Goal: Task Accomplishment & Management: Complete application form

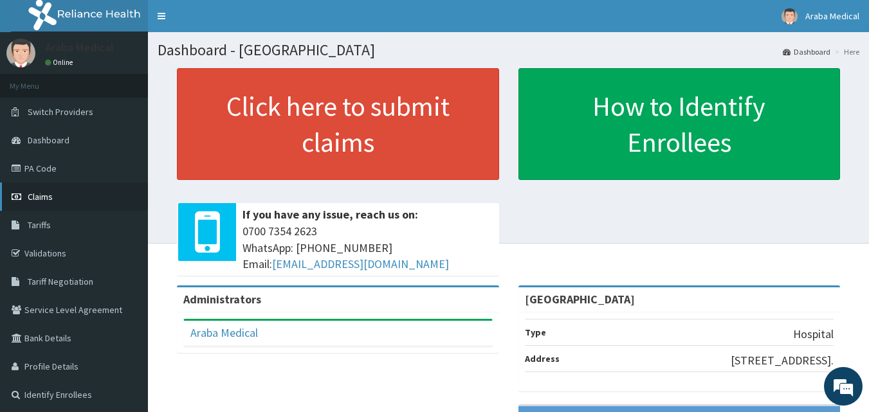
click at [54, 198] on link "Claims" at bounding box center [74, 197] width 148 height 28
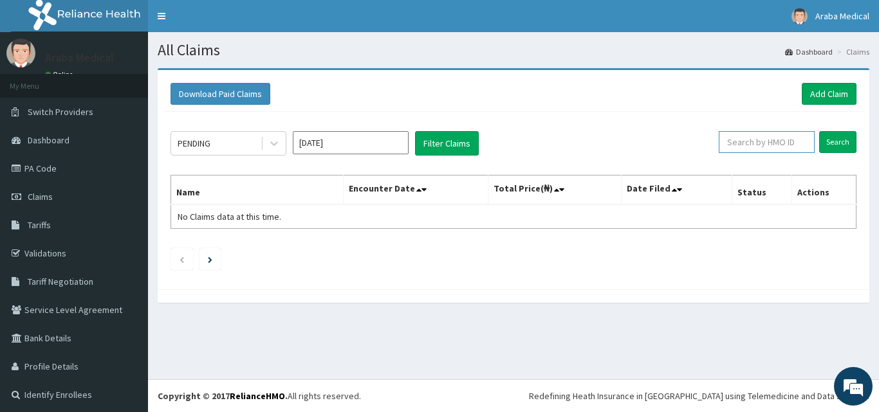
click at [767, 137] on input "text" at bounding box center [766, 142] width 96 height 22
paste input "cie/10018/c"
type input "cie/10018/c"
click at [819, 131] on input "Search" at bounding box center [837, 142] width 37 height 22
click at [814, 94] on link "Add Claim" at bounding box center [828, 94] width 55 height 22
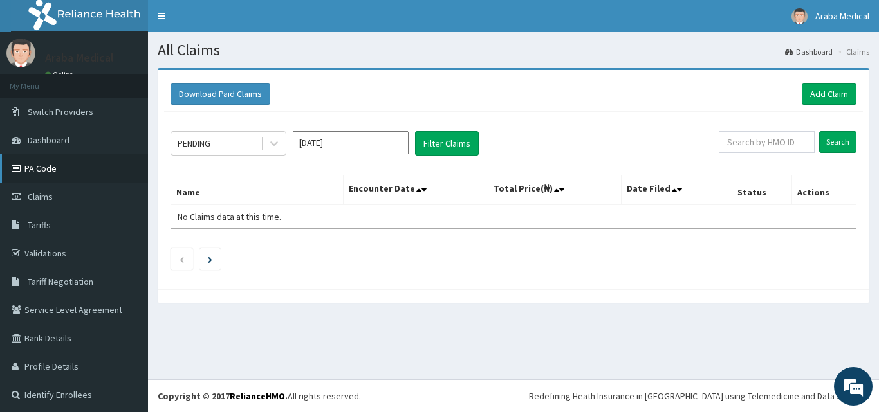
click at [39, 166] on link "PA Code" at bounding box center [74, 168] width 148 height 28
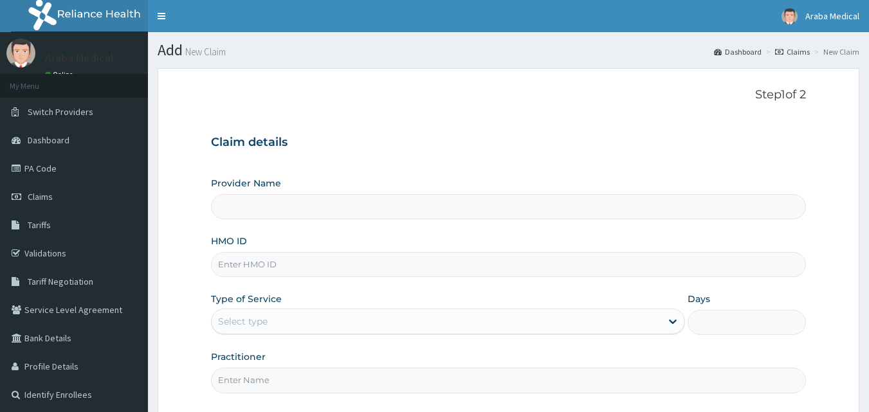
scroll to position [64, 0]
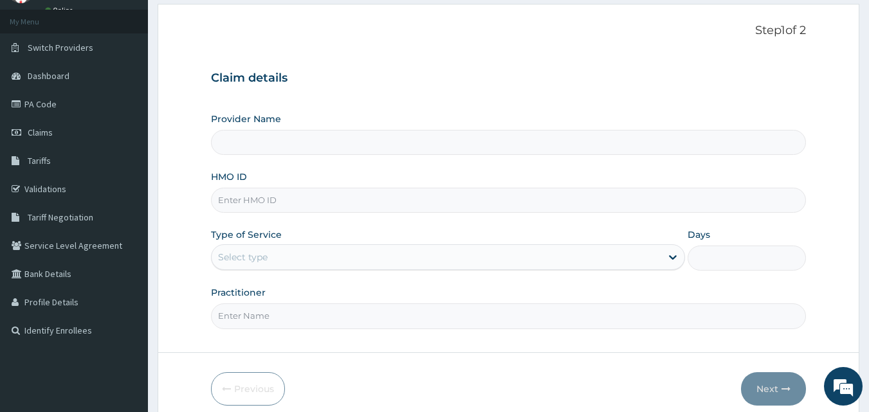
click at [268, 205] on input "HMO ID" at bounding box center [509, 200] width 596 height 25
type input "[GEOGRAPHIC_DATA]"
paste input "cie/10018/c"
type input "cie/10018/c"
click at [408, 264] on div "Select type" at bounding box center [437, 257] width 450 height 21
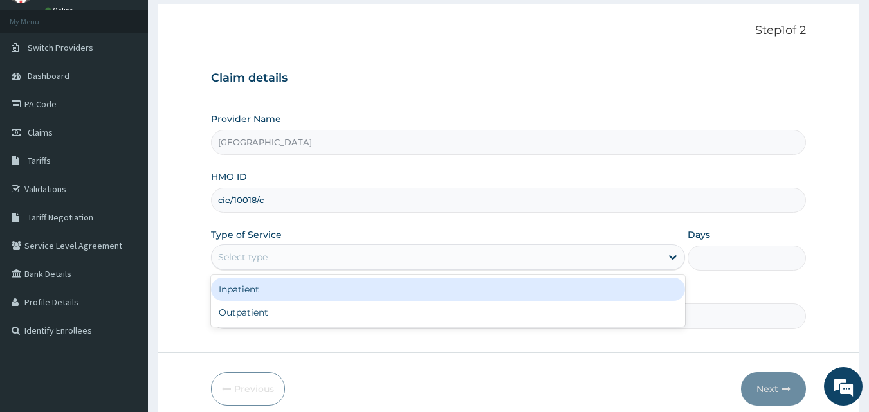
click at [359, 291] on div "Inpatient" at bounding box center [448, 289] width 474 height 23
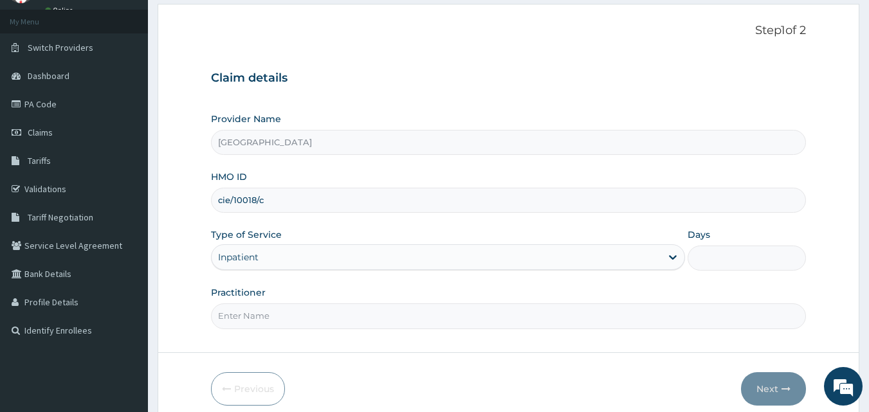
scroll to position [0, 0]
click at [320, 311] on input "Practitioner" at bounding box center [509, 316] width 596 height 25
type input "dr ajet"
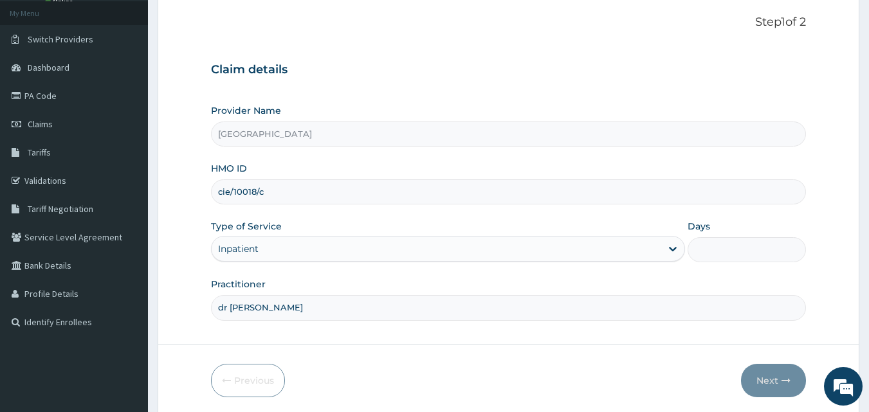
scroll to position [56, 0]
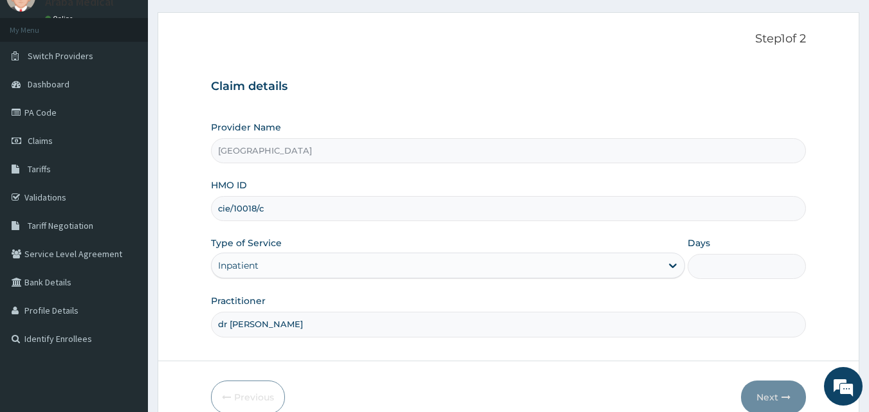
click at [728, 269] on input "Days" at bounding box center [747, 266] width 118 height 25
type input "4"
click at [774, 410] on button "Next" at bounding box center [773, 397] width 65 height 33
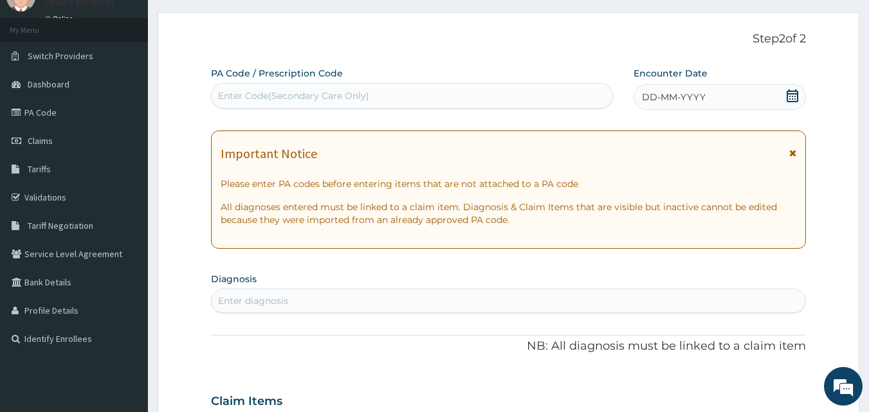
click at [300, 95] on div "Enter Code(Secondary Care Only)" at bounding box center [293, 95] width 151 height 13
paste input "PA/4EF198"
type input "PA/4EF198"
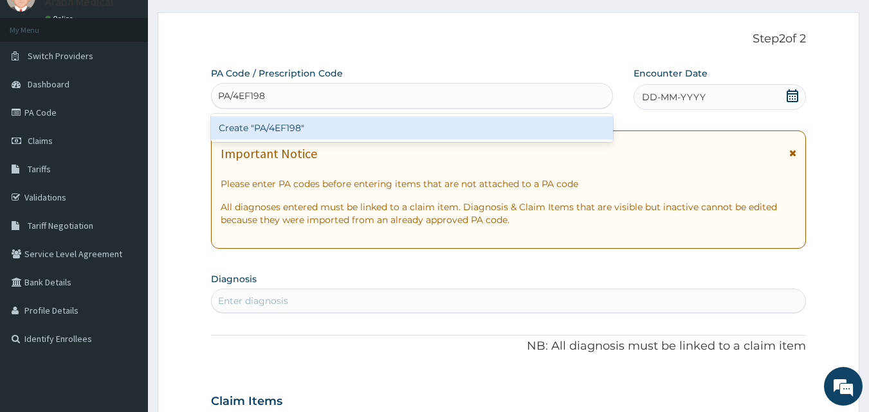
click at [394, 130] on div "Create "PA/4EF198"" at bounding box center [412, 127] width 403 height 23
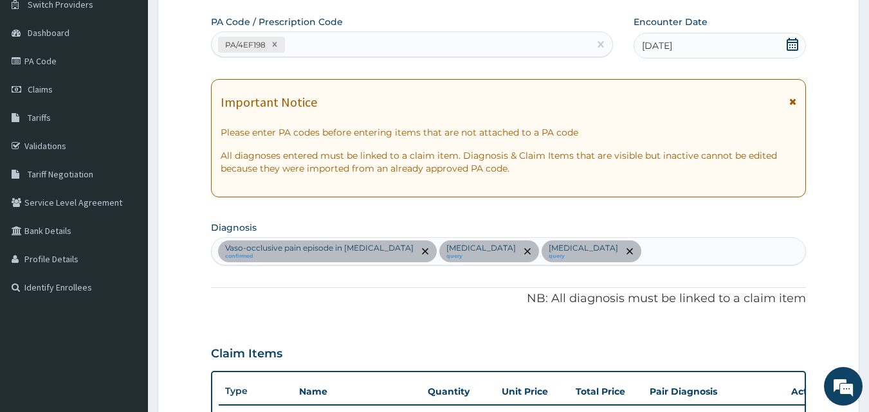
scroll to position [35, 0]
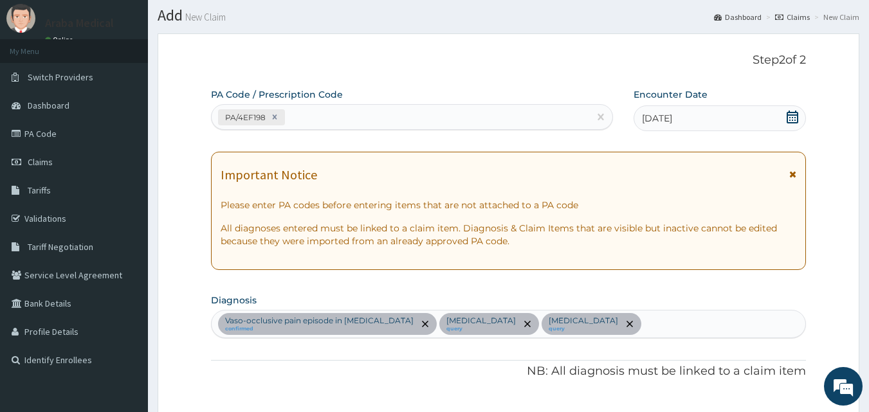
click at [355, 120] on div "PA/4EF198" at bounding box center [401, 117] width 378 height 21
paste input "PA/55373C"
type input "PA/55373C"
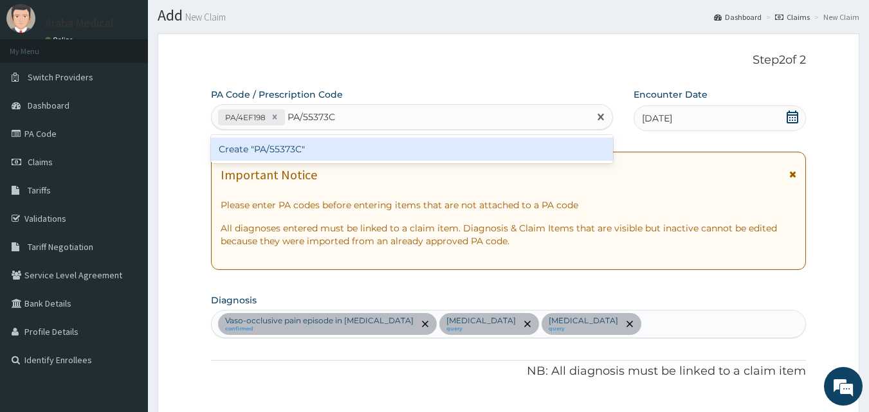
click at [375, 156] on div "Create "PA/55373C"" at bounding box center [412, 149] width 403 height 23
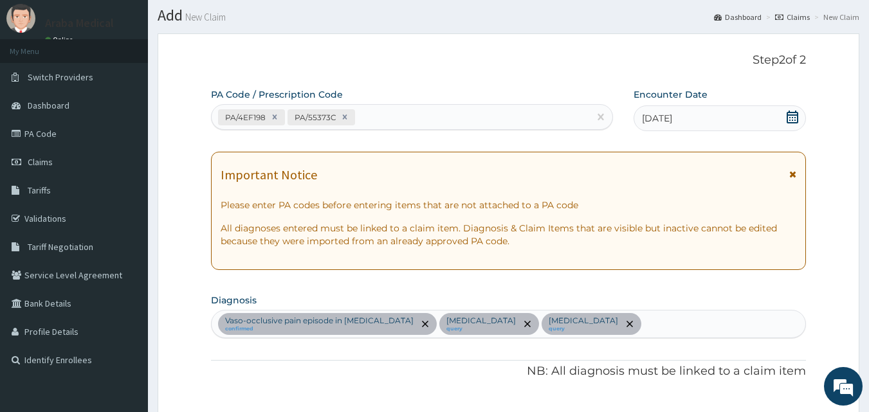
click at [389, 116] on div "PA/4EF198 PA/55373C" at bounding box center [401, 117] width 378 height 21
paste input "PA/A1794D"
type input "PA/A1794D"
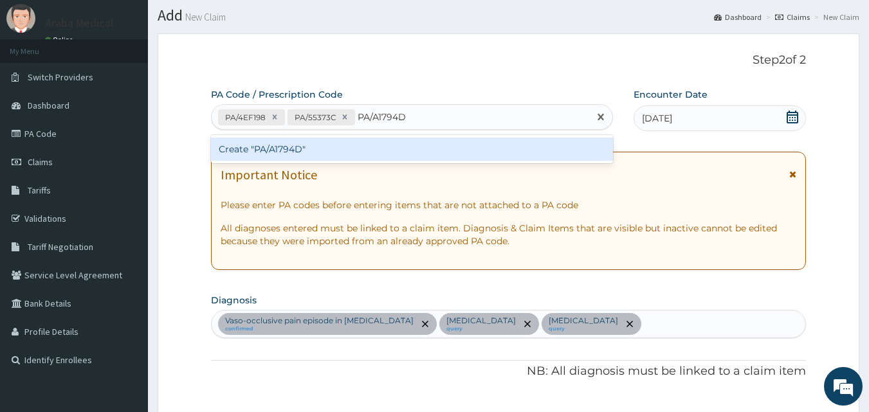
click at [418, 142] on div "Create "PA/A1794D"" at bounding box center [412, 149] width 403 height 23
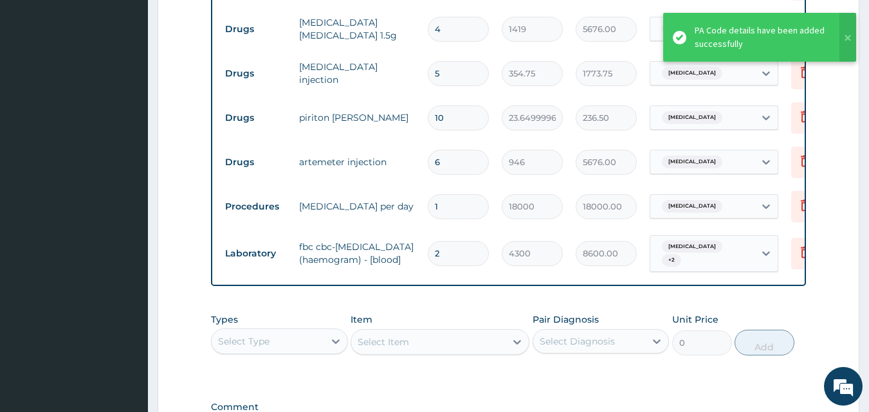
scroll to position [807, 0]
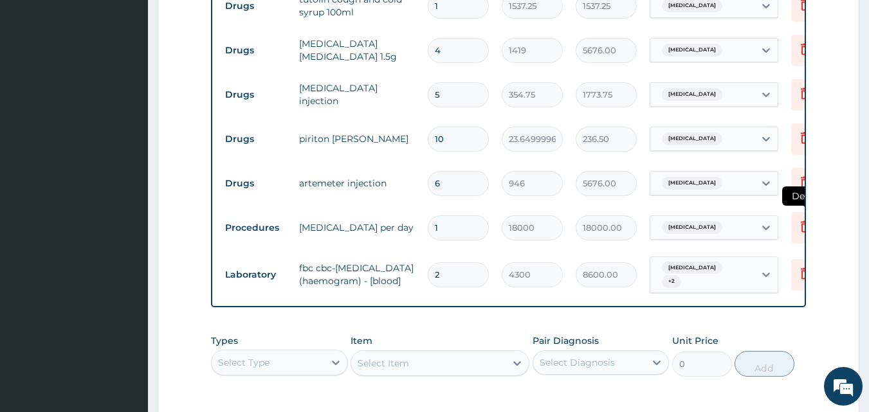
click at [794, 223] on icon at bounding box center [805, 228] width 28 height 32
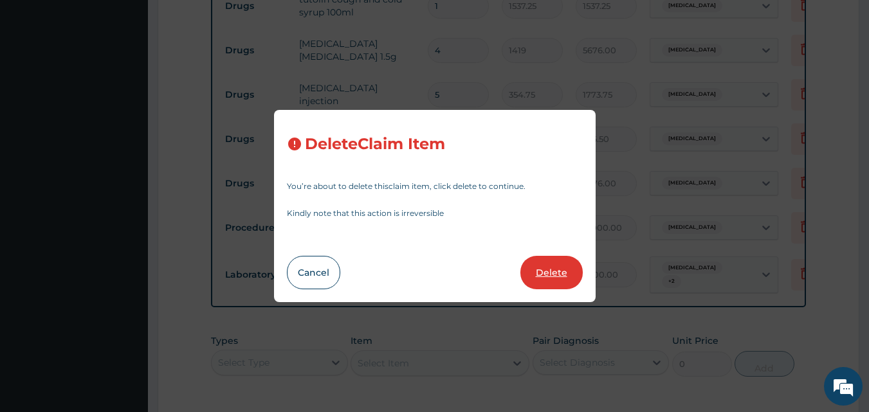
click at [531, 269] on button "Delete" at bounding box center [551, 272] width 62 height 33
type input "2"
type input "4300"
type input "8600.00"
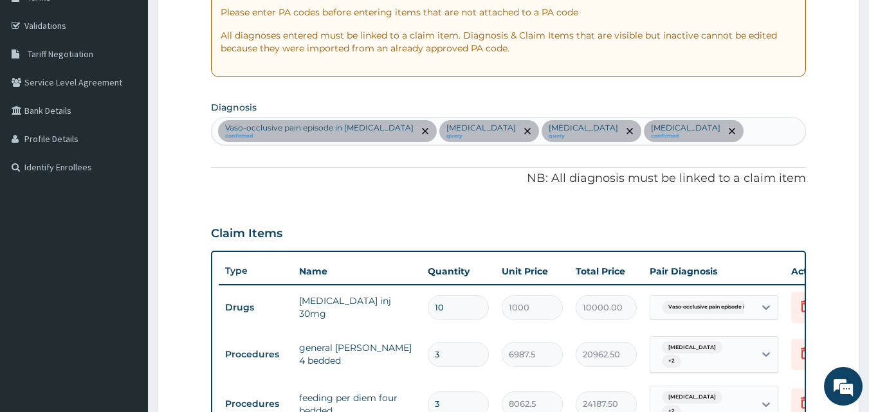
scroll to position [99, 0]
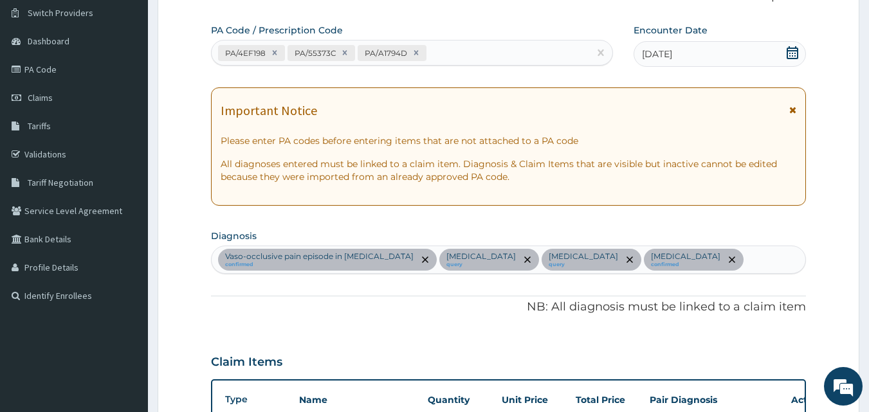
click at [448, 53] on div "PA/4EF198 PA/55373C PA/A1794D" at bounding box center [401, 52] width 378 height 21
paste input "PA/B65884"
type input "PA/B65884"
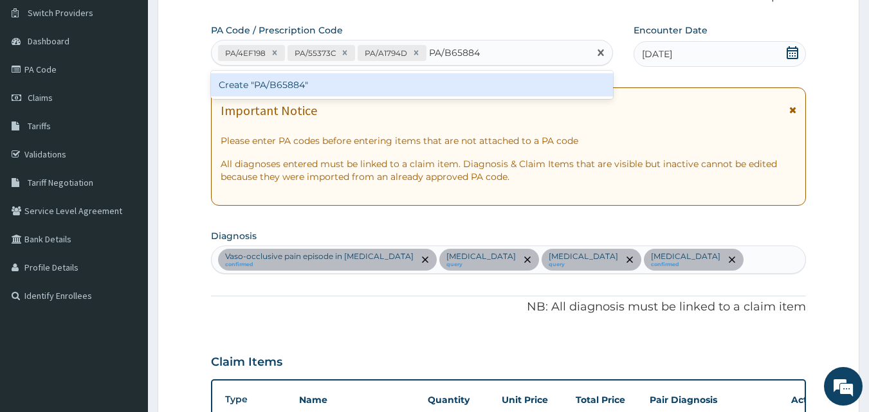
click at [457, 89] on div "Create "PA/B65884"" at bounding box center [412, 84] width 403 height 23
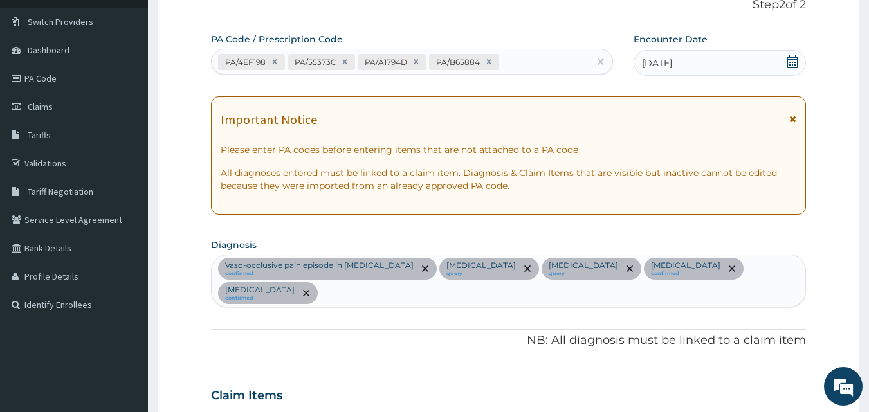
scroll to position [0, 0]
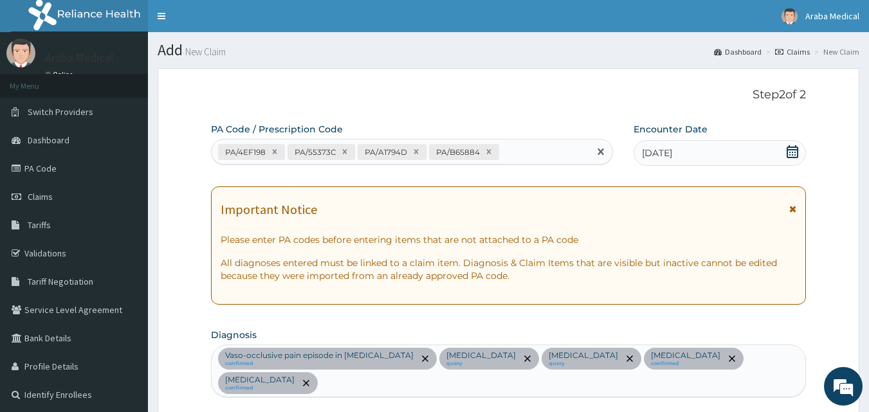
click at [524, 154] on div "PA/4EF198 PA/55373C PA/A1794D PA/B65884" at bounding box center [401, 152] width 378 height 21
paste input "PA/B07800"
type input "PA/B07800"
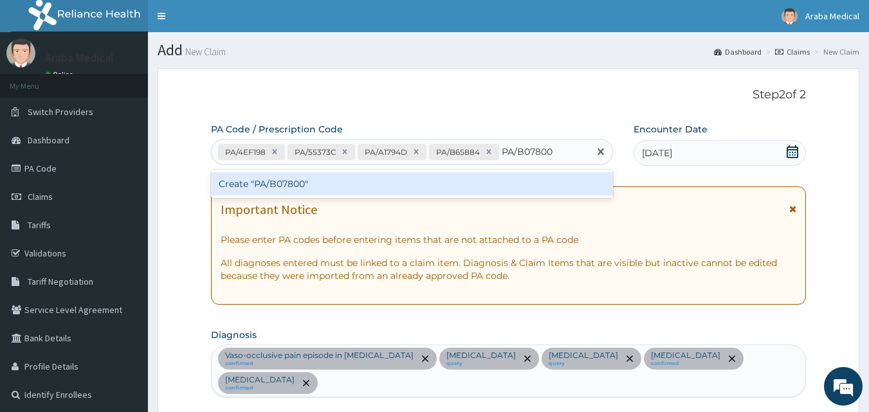
click at [525, 181] on div "Create "PA/B07800"" at bounding box center [412, 183] width 403 height 23
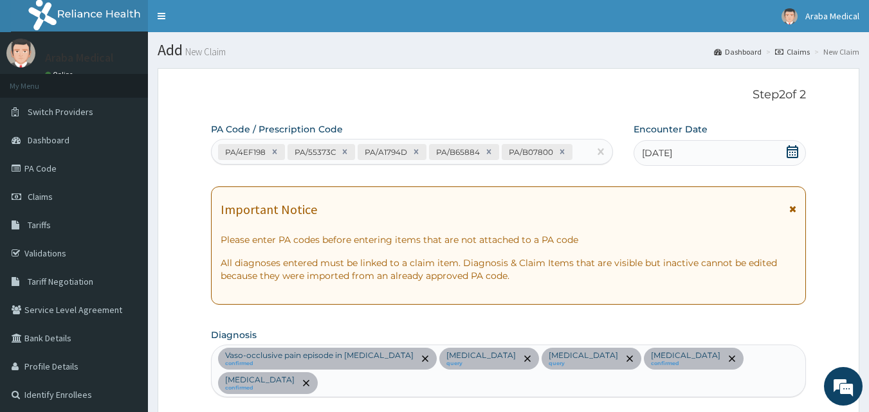
click at [581, 152] on div "PA/4EF198 PA/55373C PA/A1794D PA/B65884 PA/B07800" at bounding box center [401, 152] width 378 height 21
paste input "PA/FF7417"
type input "PA/FF7417"
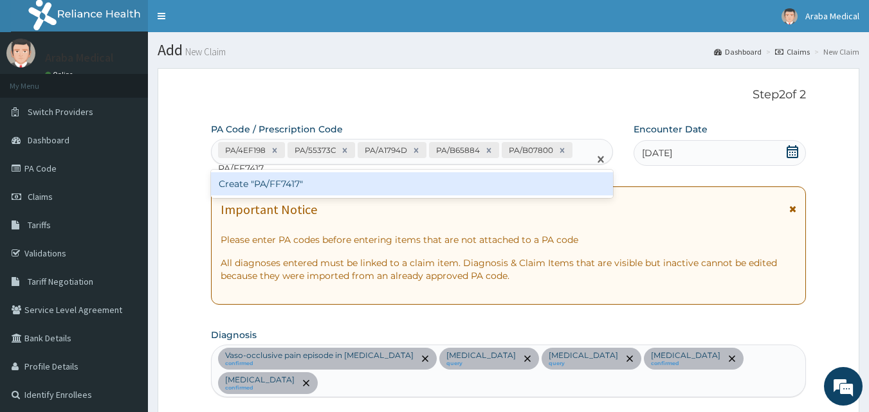
click at [549, 190] on div "Create "PA/FF7417"" at bounding box center [412, 183] width 403 height 23
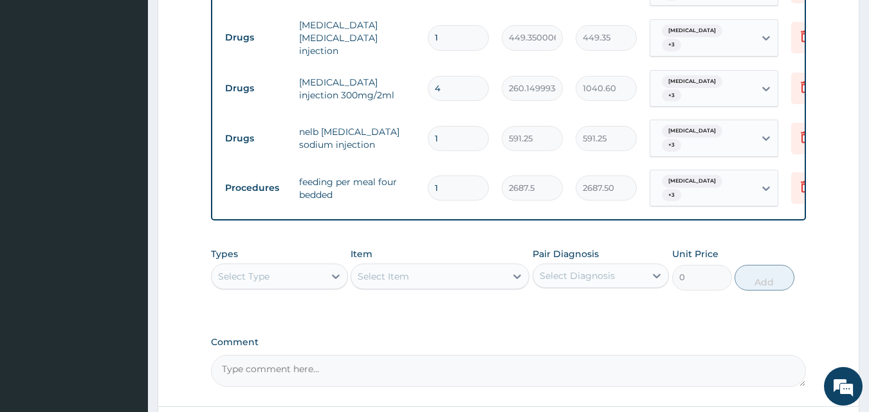
scroll to position [0, 50]
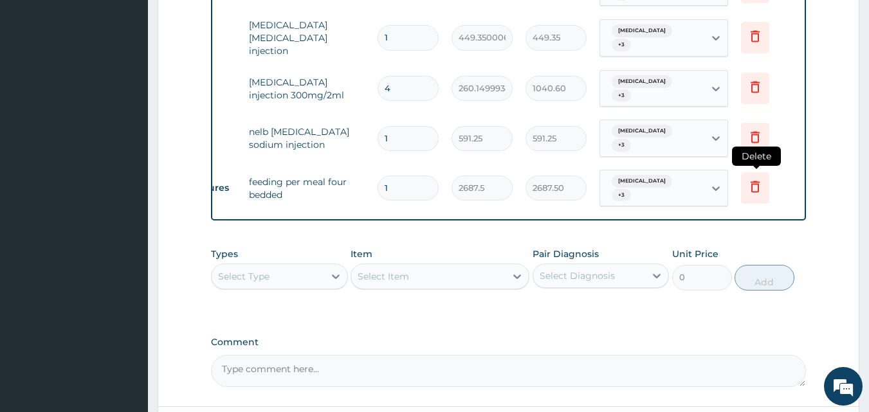
click at [754, 179] on icon at bounding box center [754, 186] width 15 height 15
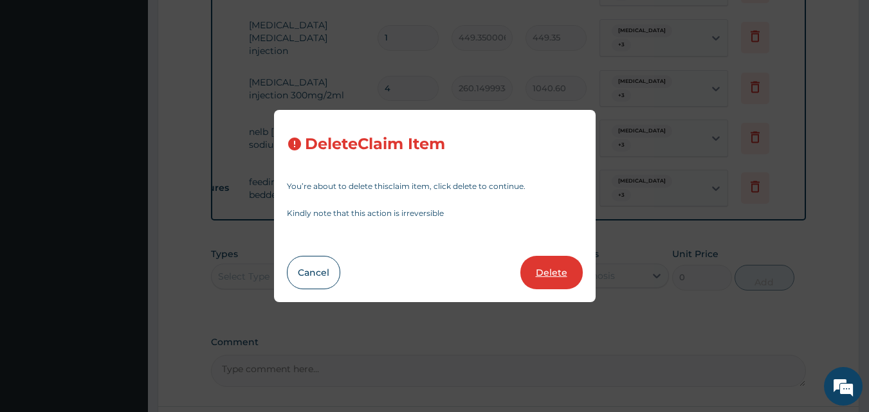
click at [536, 275] on button "Delete" at bounding box center [551, 272] width 62 height 33
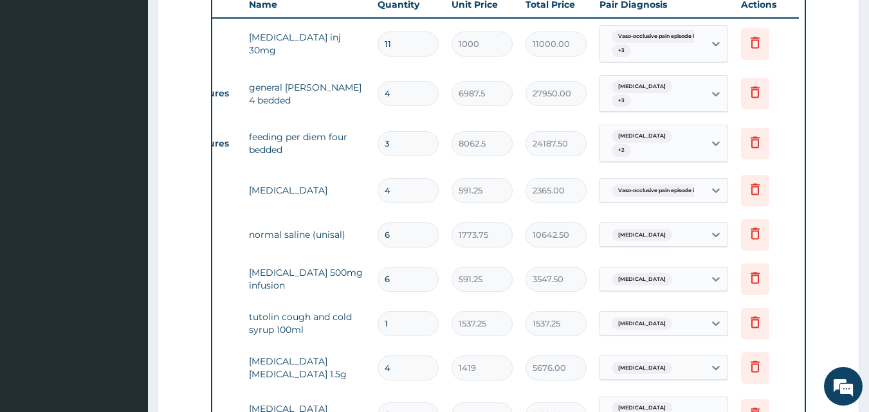
scroll to position [404, 0]
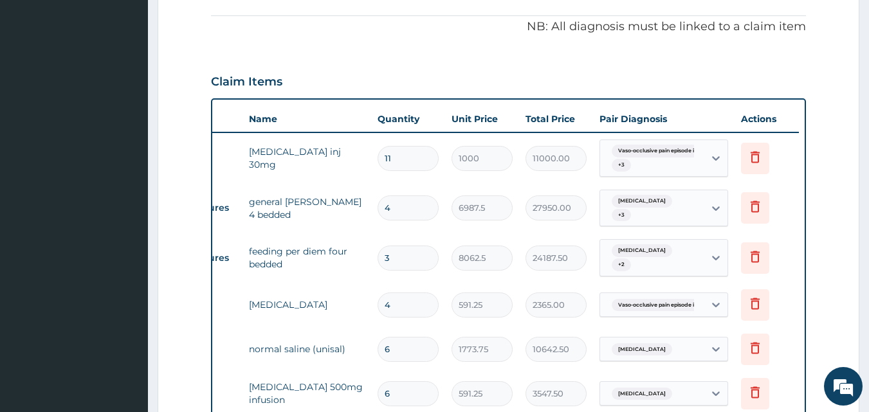
click at [414, 246] on input "3" at bounding box center [408, 258] width 61 height 25
type input "0.00"
type input "4"
type input "32250.00"
type input "4"
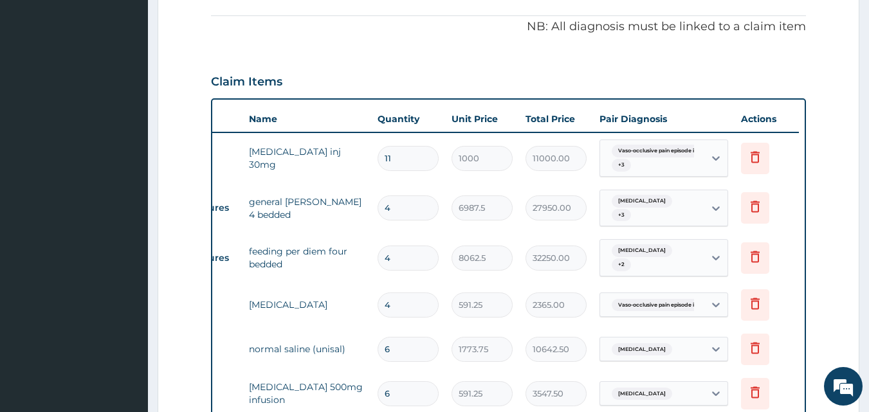
click at [487, 244] on td "8062.5" at bounding box center [482, 258] width 74 height 38
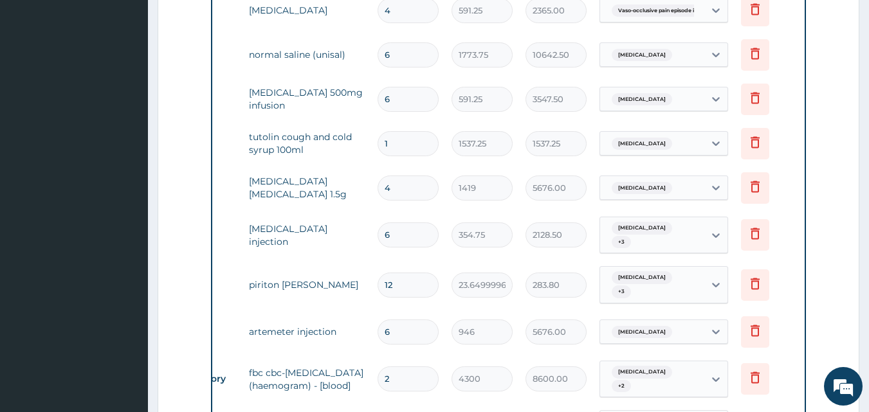
scroll to position [726, 0]
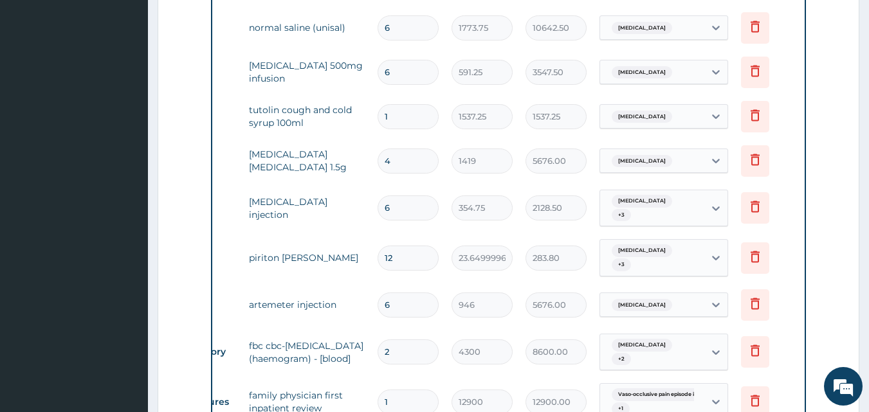
click at [419, 246] on input "12" at bounding box center [408, 258] width 61 height 25
type input "1"
type input "23.65"
type input "10"
type input "236.50"
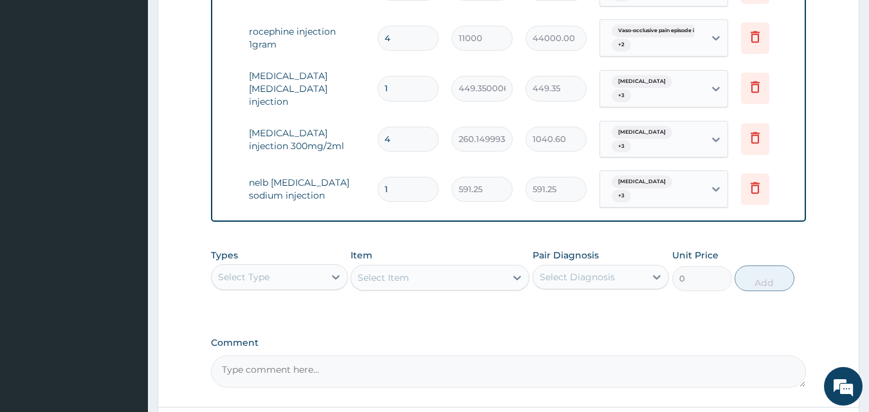
scroll to position [1263, 0]
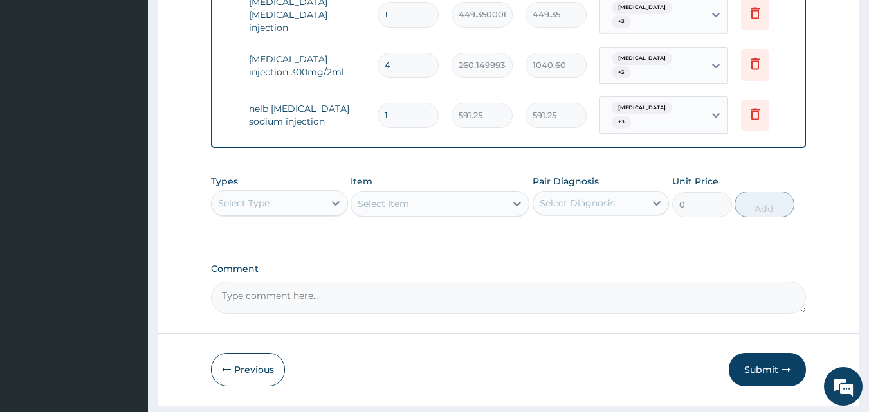
type input "10"
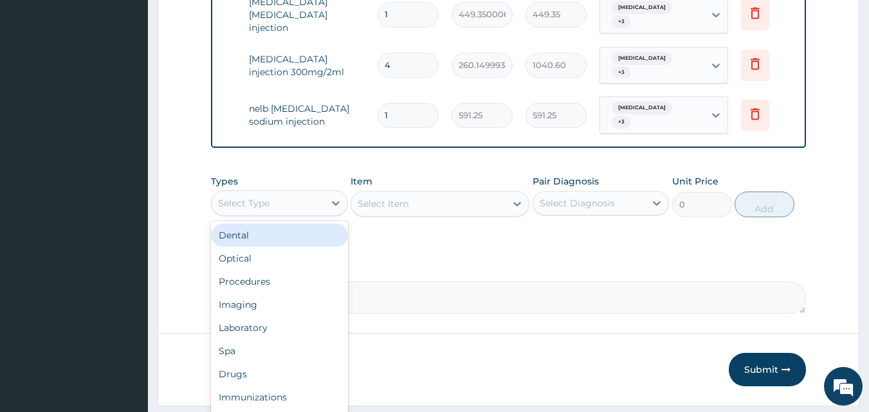
click at [279, 193] on div "Select Type" at bounding box center [268, 203] width 113 height 21
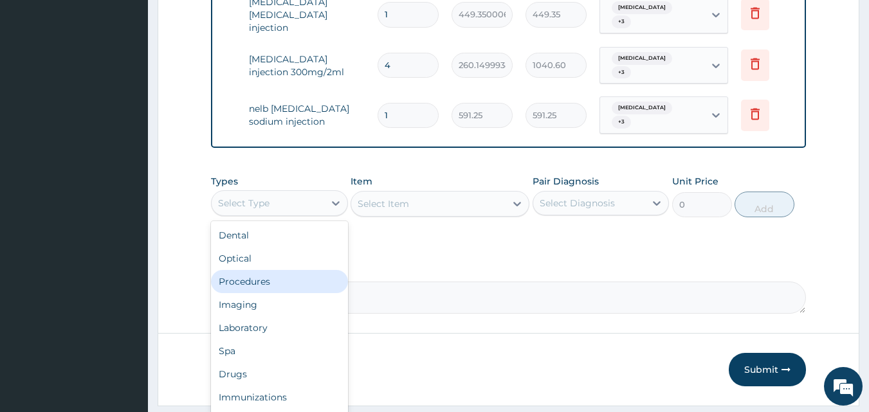
click at [279, 270] on div "Procedures" at bounding box center [279, 281] width 137 height 23
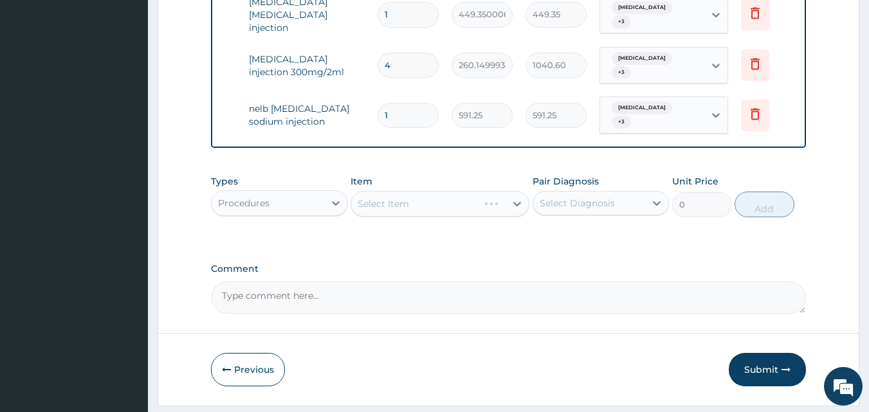
click at [395, 191] on div "Select Item" at bounding box center [440, 204] width 179 height 26
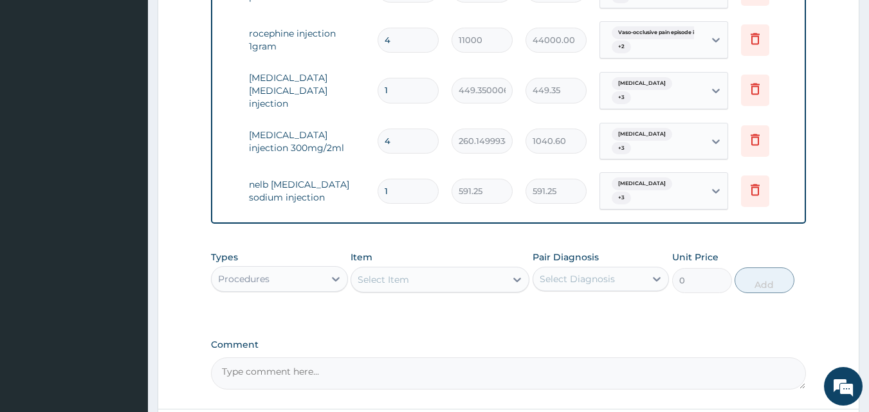
scroll to position [1199, 0]
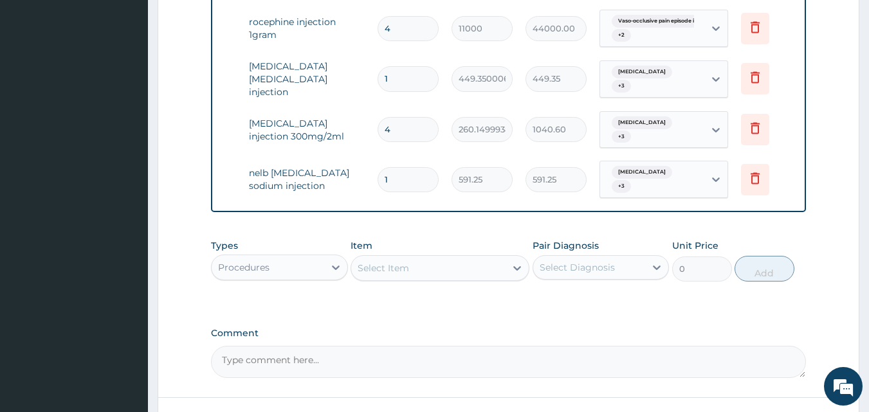
click at [421, 258] on div "Select Item" at bounding box center [428, 268] width 154 height 21
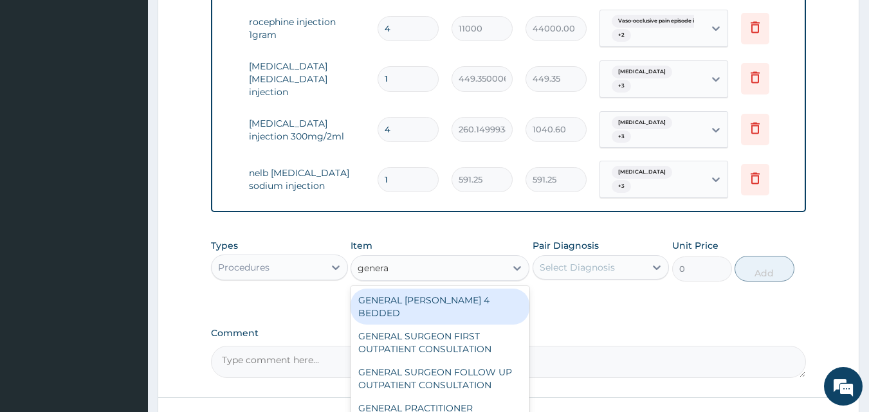
type input "general"
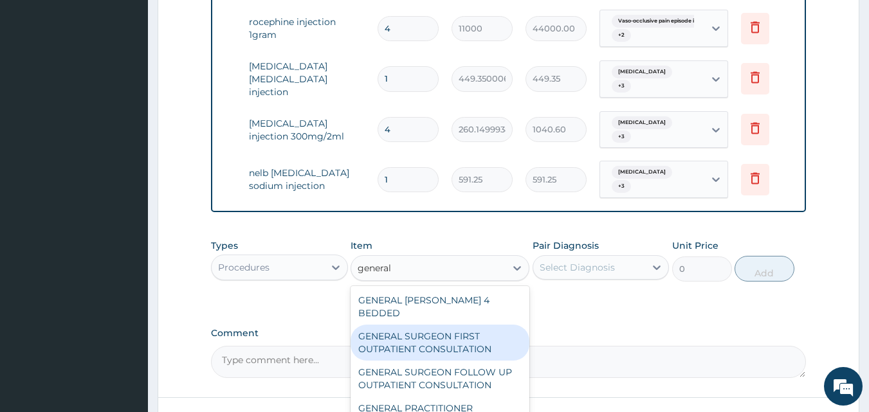
click at [462, 325] on div "GENERAL SURGEON FIRST OUTPATIENT CONSULTATION" at bounding box center [440, 343] width 179 height 36
type input "21500"
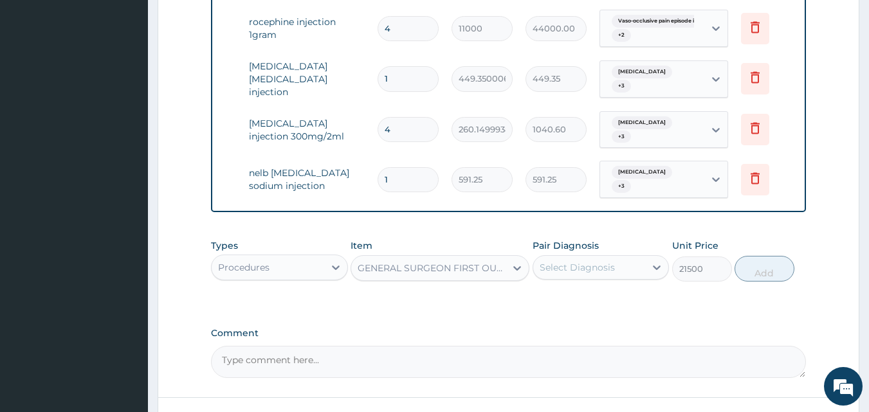
click at [574, 261] on div "Select Diagnosis" at bounding box center [577, 267] width 75 height 13
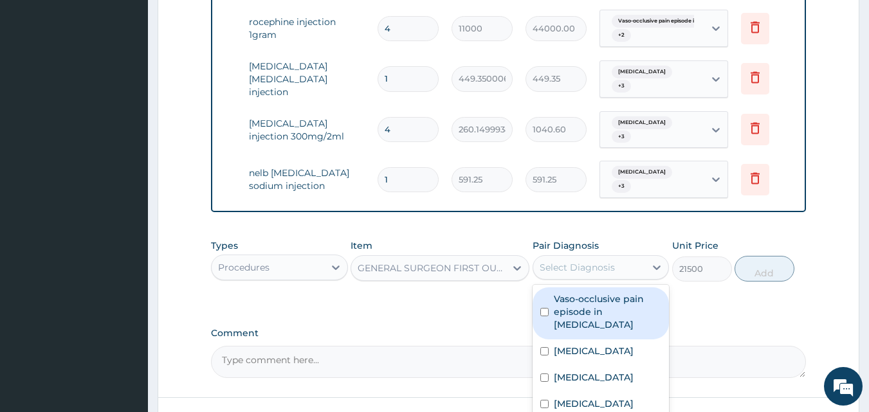
click at [467, 262] on div "GENERAL SURGEON FIRST OUTPATIENT CONSULTATION" at bounding box center [432, 268] width 149 height 13
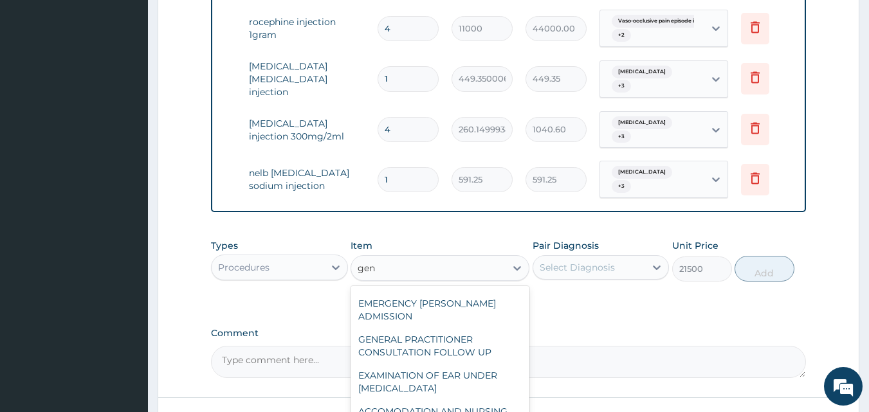
scroll to position [0, 0]
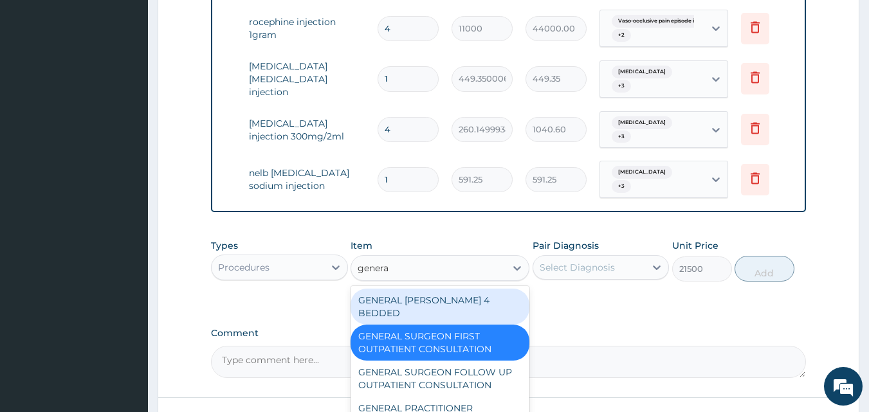
type input "general"
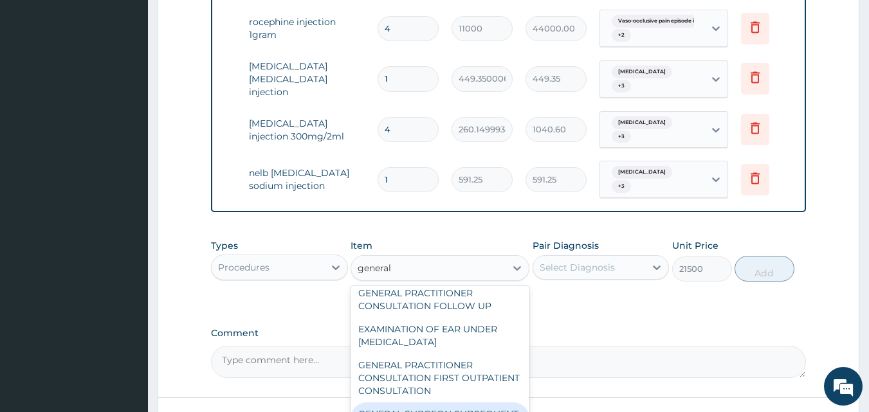
scroll to position [129, 0]
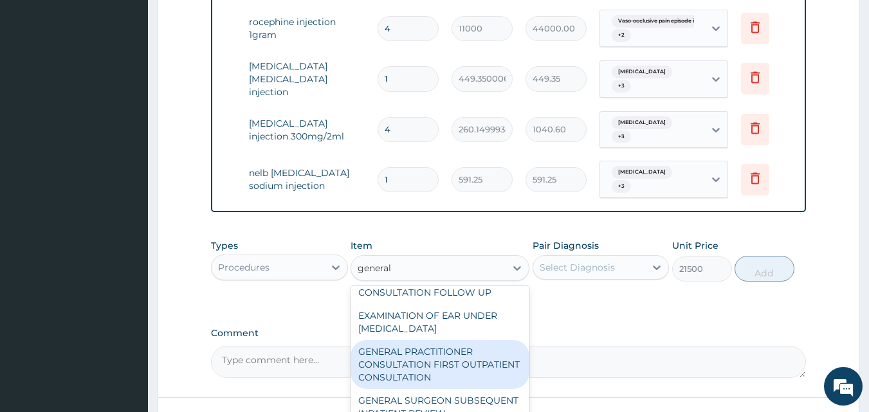
click at [446, 340] on div "GENERAL PRACTITIONER CONSULTATION FIRST OUTPATIENT CONSULTATION" at bounding box center [440, 364] width 179 height 49
type input "3547.5"
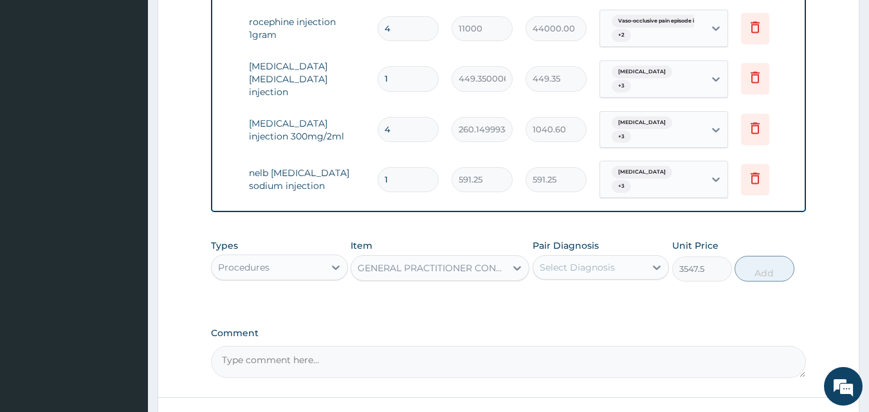
drag, startPoint x: 614, startPoint y: 227, endPoint x: 605, endPoint y: 242, distance: 17.9
click at [614, 257] on div "Select Diagnosis" at bounding box center [589, 267] width 113 height 21
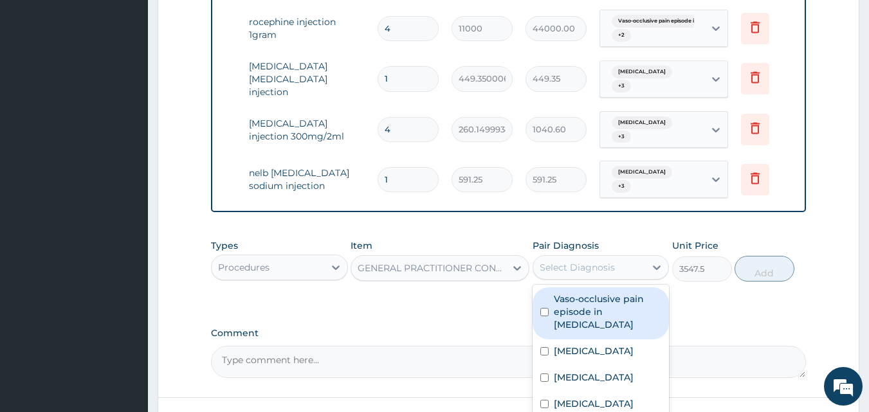
drag, startPoint x: 577, startPoint y: 271, endPoint x: 610, endPoint y: 261, distance: 35.0
click at [582, 293] on label "Vaso-occlusive pain episode in [MEDICAL_DATA]" at bounding box center [608, 312] width 108 height 39
checkbox input "true"
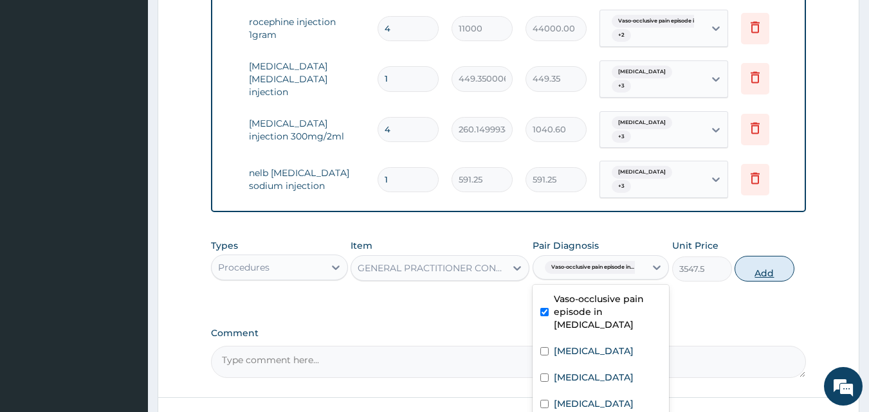
click at [765, 256] on button "Add" at bounding box center [765, 269] width 60 height 26
type input "0"
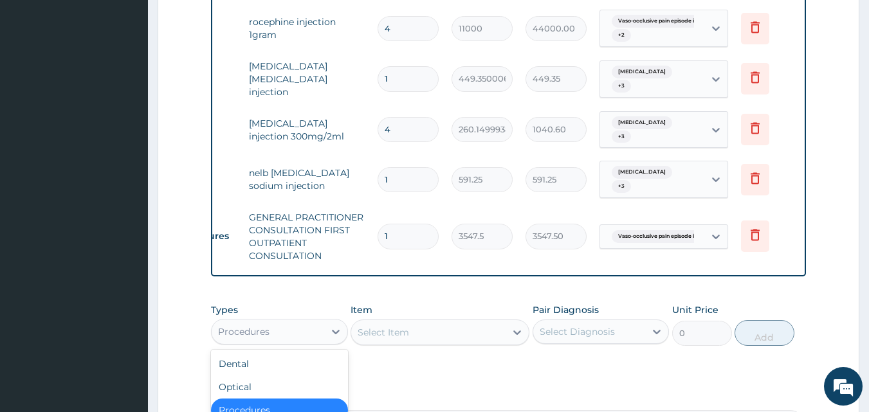
click at [290, 322] on div "Procedures" at bounding box center [268, 332] width 113 height 21
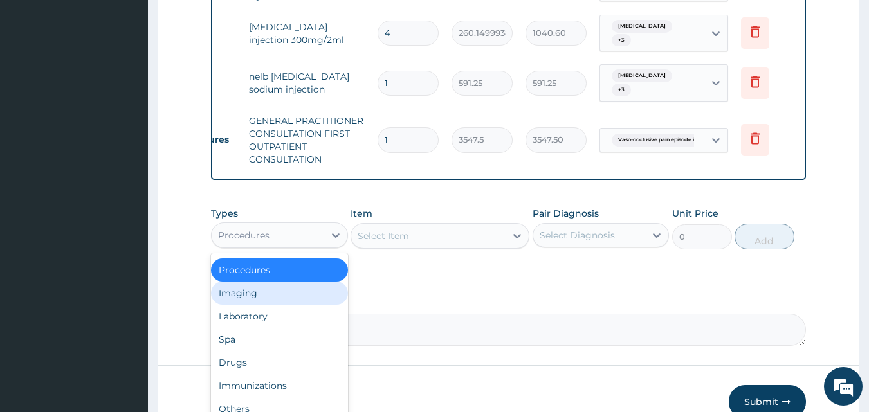
scroll to position [1328, 0]
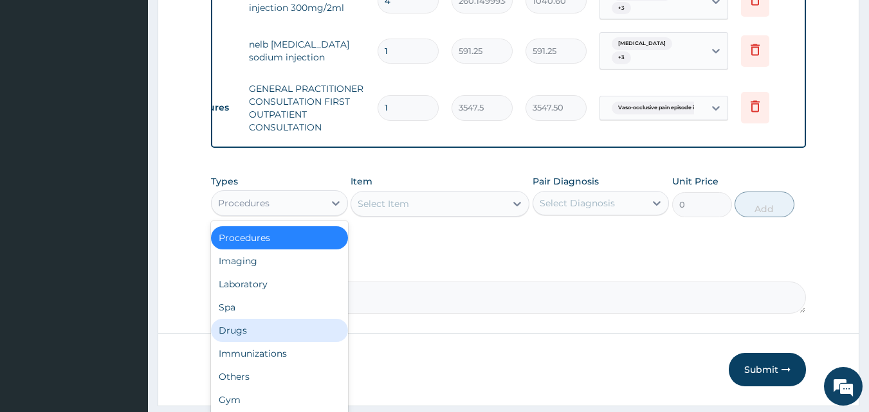
click at [252, 319] on div "Drugs" at bounding box center [279, 330] width 137 height 23
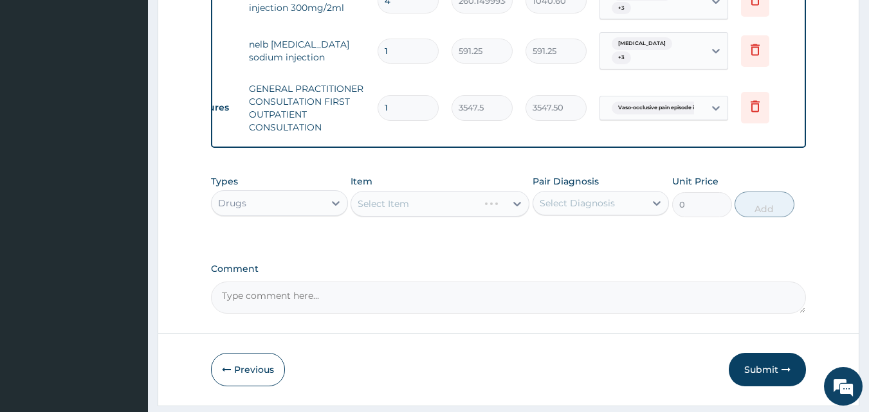
click at [582, 197] on div "Types option Drugs, selected. Select is focused ,type to refine list, press Dow…" at bounding box center [509, 206] width 596 height 75
drag, startPoint x: 747, startPoint y: 340, endPoint x: 684, endPoint y: 266, distance: 96.7
click at [747, 353] on button "Submit" at bounding box center [767, 369] width 77 height 33
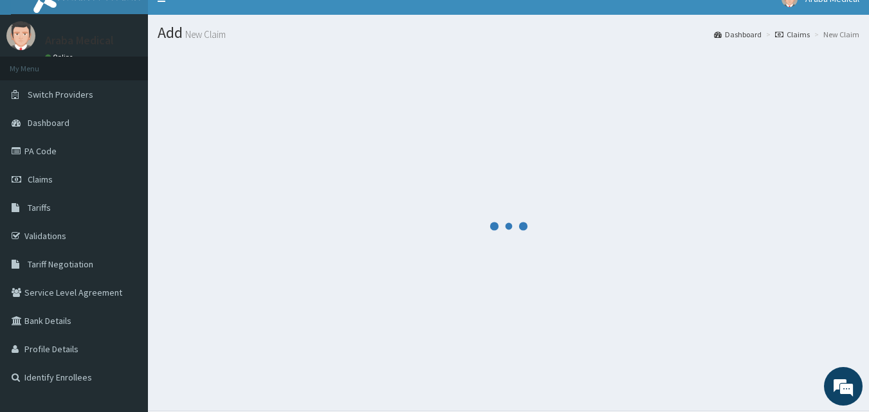
scroll to position [0, 0]
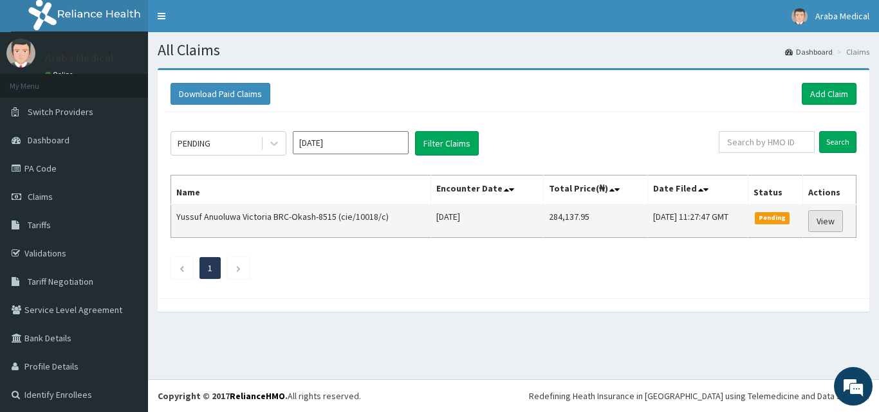
click at [812, 221] on link "View" at bounding box center [825, 221] width 35 height 22
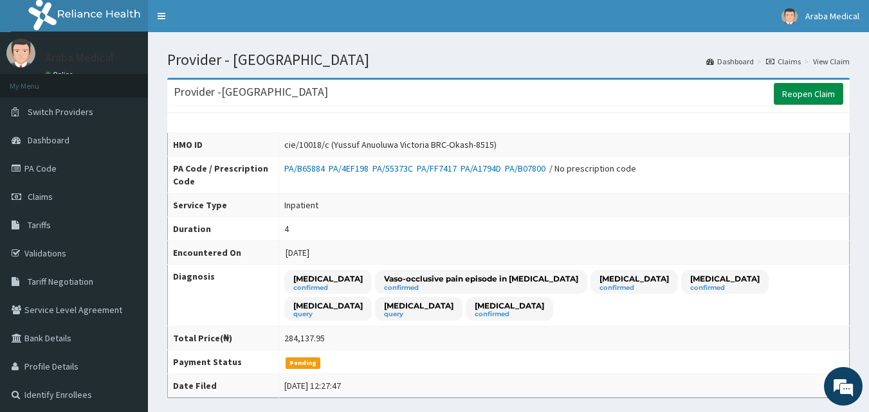
click at [807, 95] on link "Reopen Claim" at bounding box center [808, 94] width 69 height 22
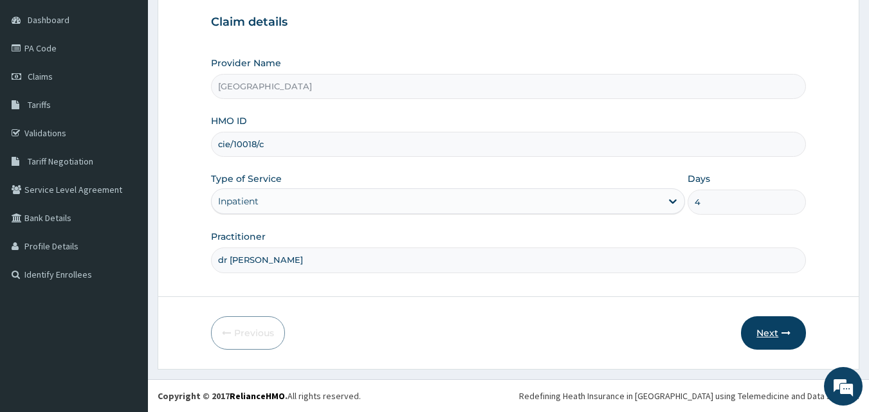
click at [767, 333] on button "Next" at bounding box center [773, 332] width 65 height 33
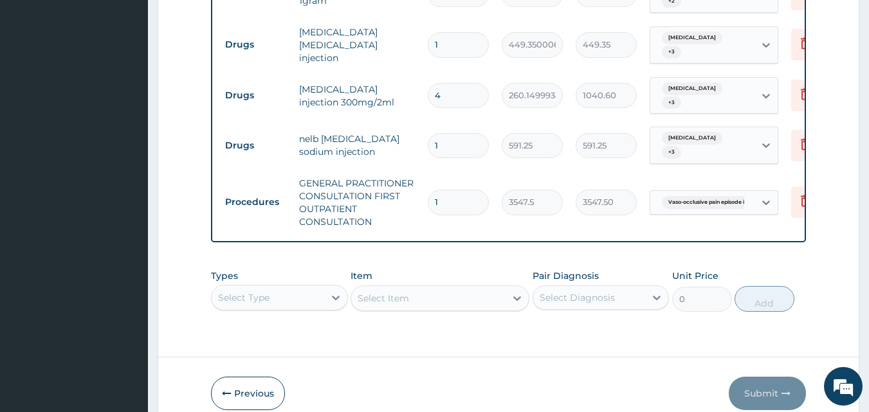
scroll to position [1243, 0]
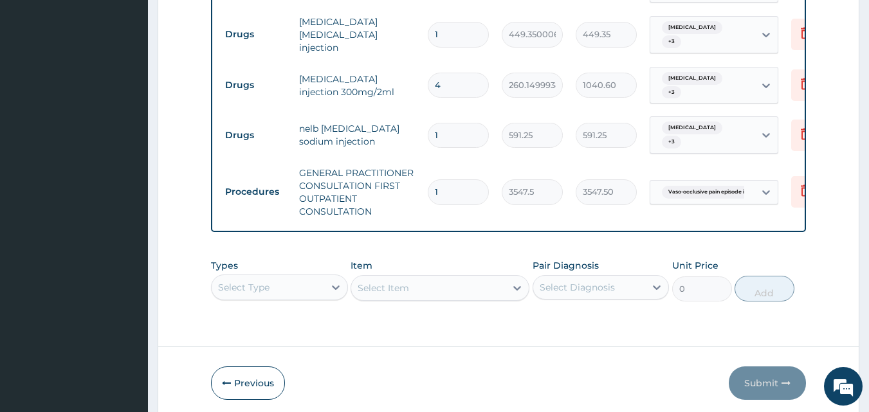
click at [274, 275] on div "Select Type" at bounding box center [279, 288] width 137 height 26
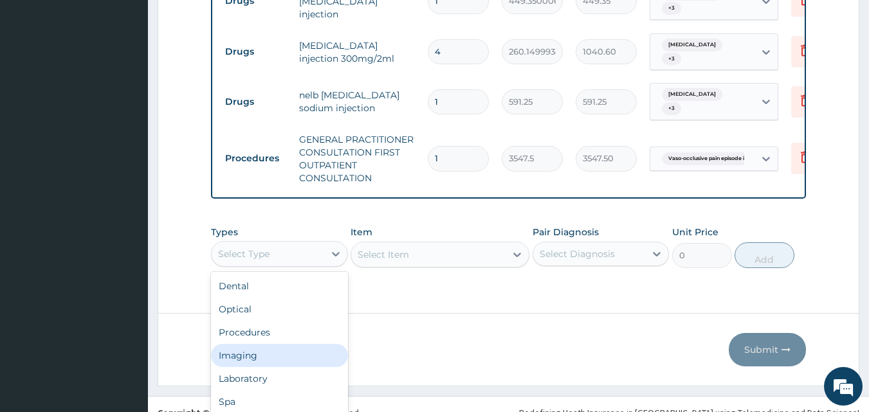
scroll to position [36, 0]
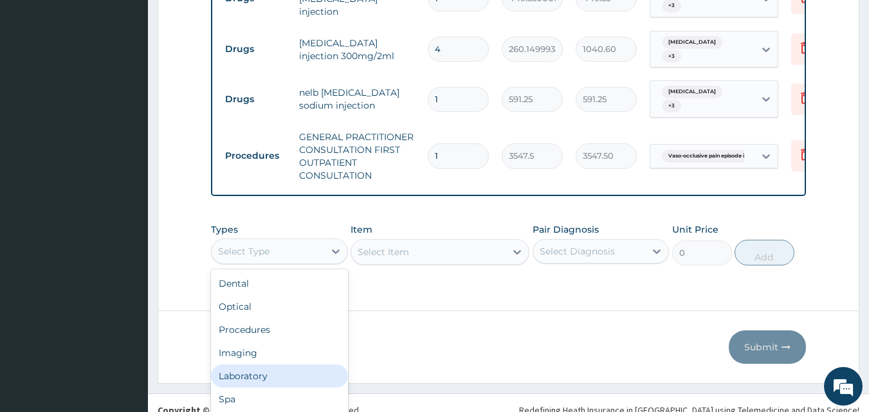
click at [267, 365] on div "Laboratory" at bounding box center [279, 376] width 137 height 23
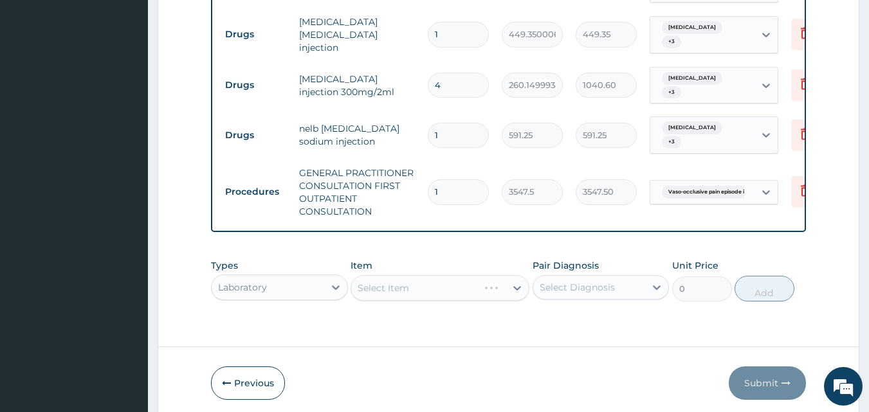
scroll to position [0, 0]
click at [424, 278] on div "Select Item" at bounding box center [428, 288] width 154 height 21
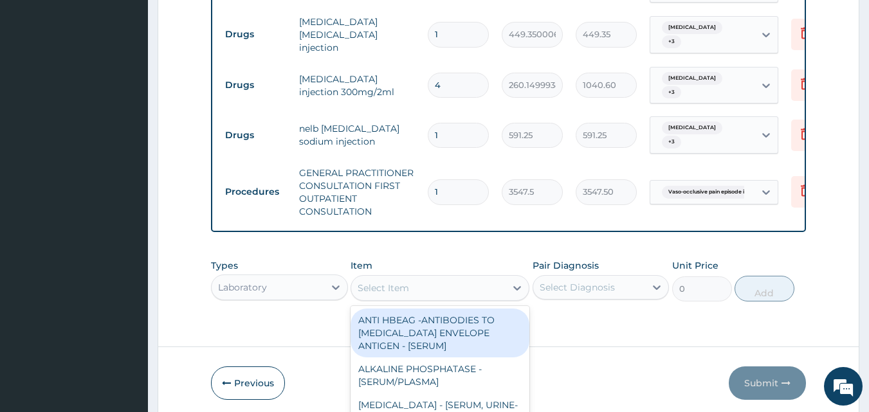
scroll to position [36, 0]
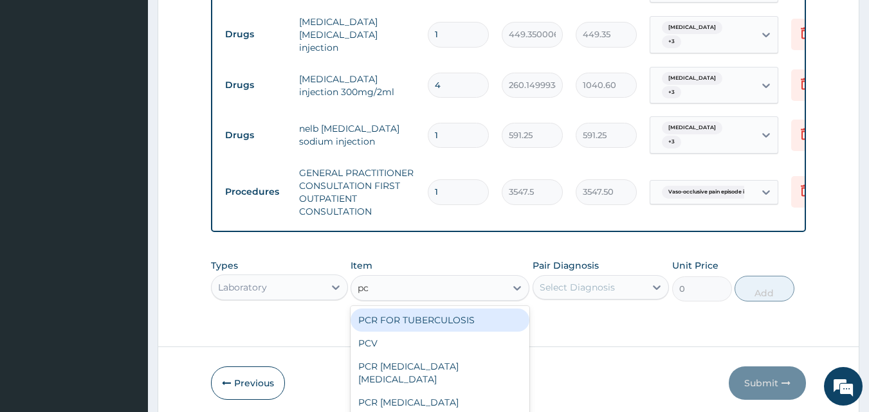
type input "pcv"
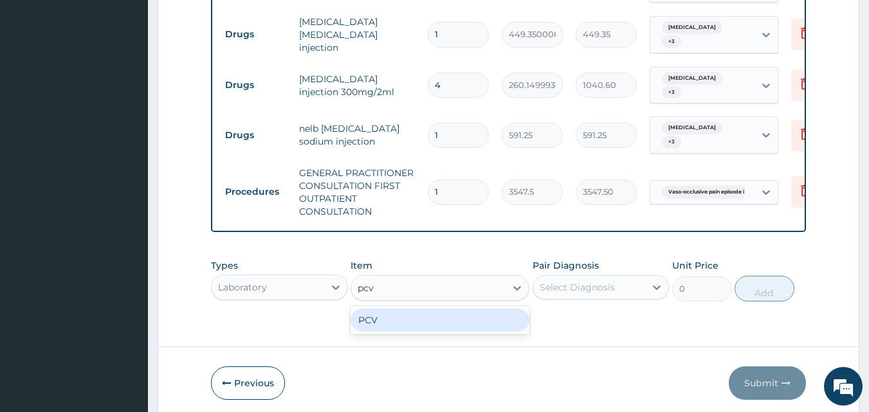
click at [457, 309] on div "PCV" at bounding box center [440, 320] width 179 height 23
type input "2150"
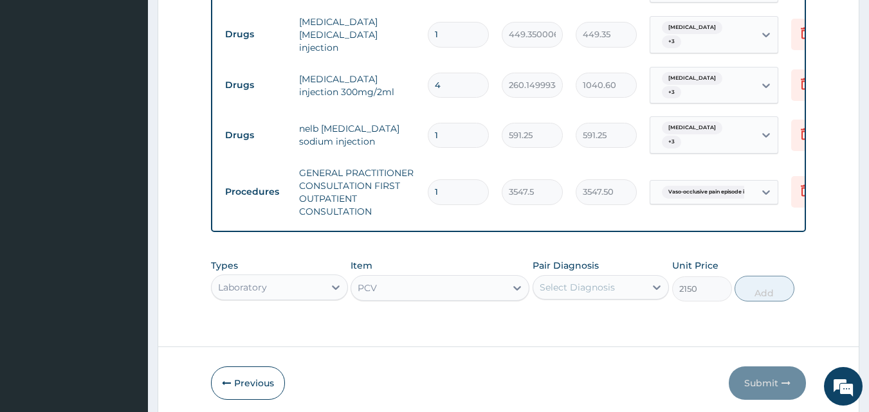
click at [574, 275] on div "Select Diagnosis" at bounding box center [601, 287] width 137 height 24
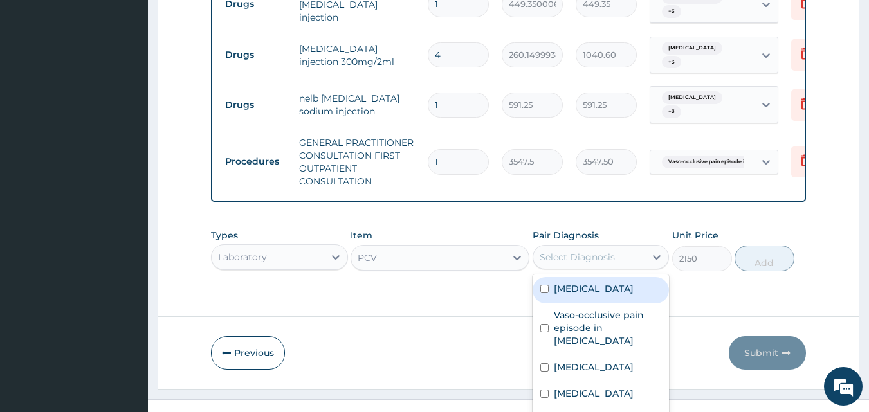
scroll to position [35, 0]
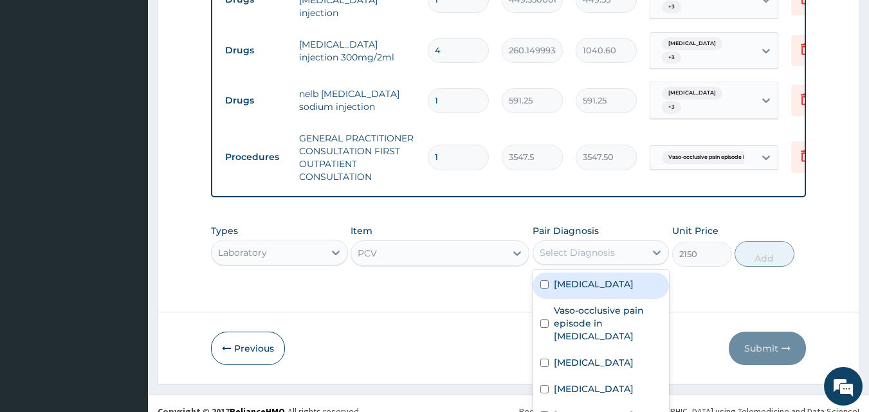
click at [595, 273] on div "[MEDICAL_DATA]" at bounding box center [601, 286] width 137 height 26
checkbox input "true"
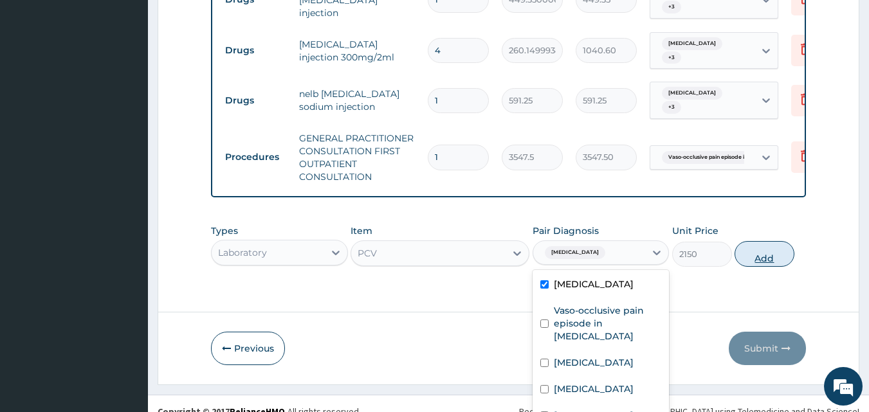
click at [762, 218] on div "Types Laboratory Item PCV Pair Diagnosis option Sepsis, selected. option Sepsis…" at bounding box center [509, 245] width 596 height 55
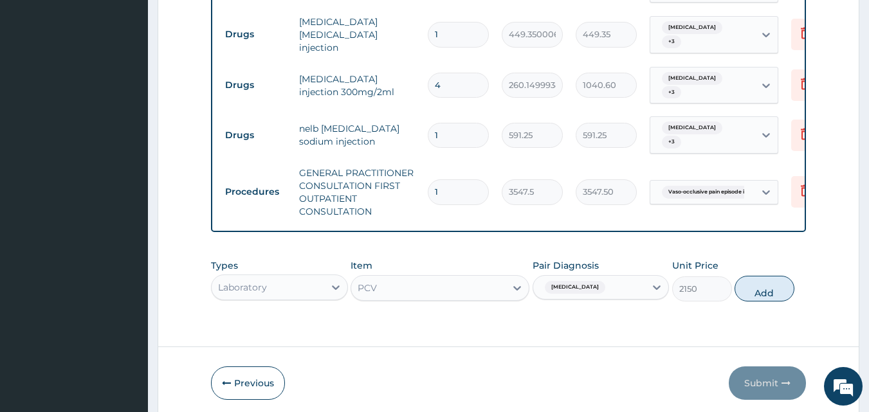
scroll to position [0, 0]
click at [392, 275] on div "PCV" at bounding box center [440, 288] width 179 height 26
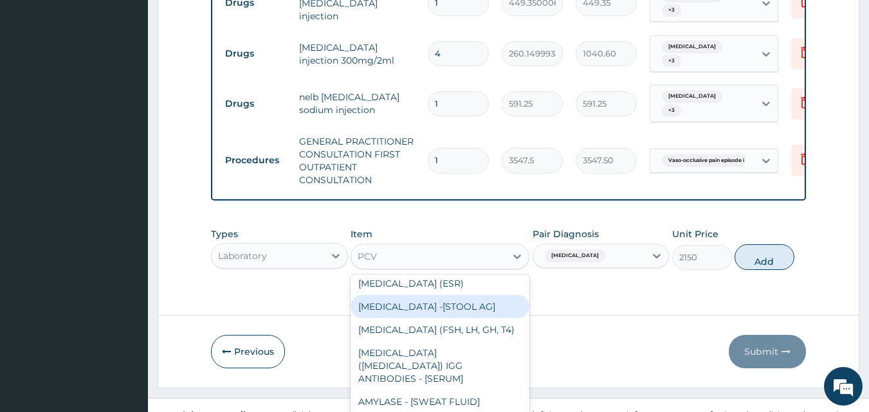
scroll to position [36, 0]
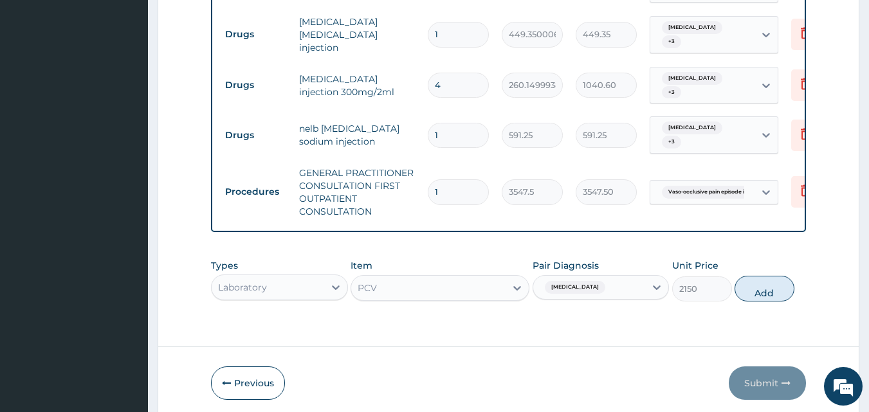
click at [657, 253] on div "Types Laboratory Item PCV Pair Diagnosis Sepsis Unit Price 2150 Add" at bounding box center [509, 290] width 596 height 75
click at [569, 275] on div "[MEDICAL_DATA]" at bounding box center [601, 287] width 137 height 24
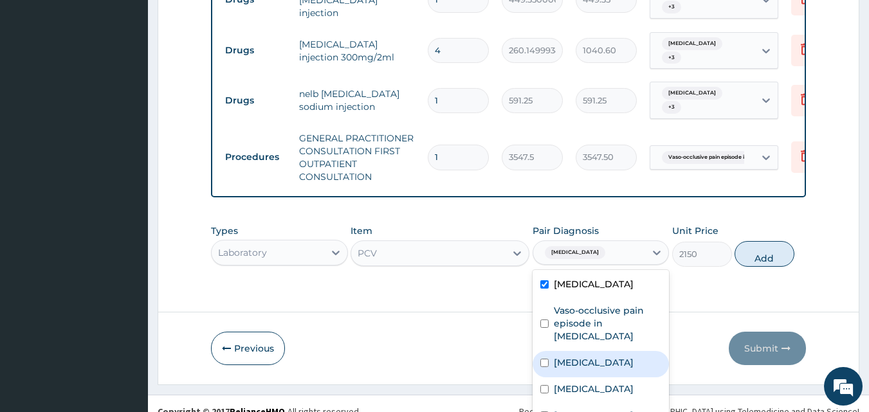
scroll to position [48, 0]
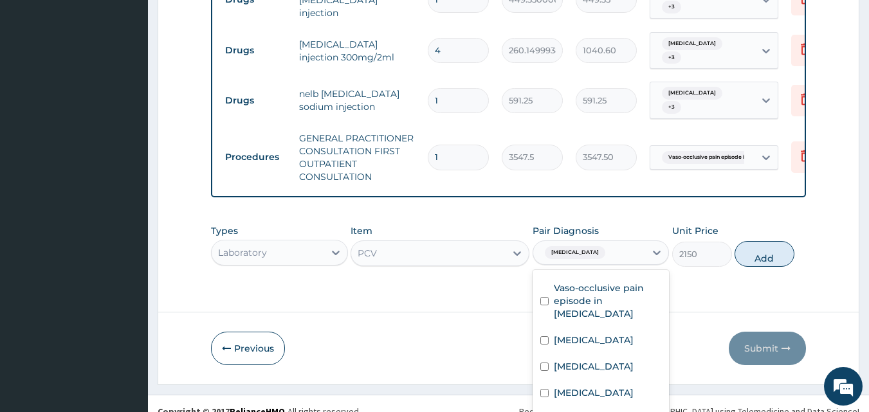
checkbox input "true"
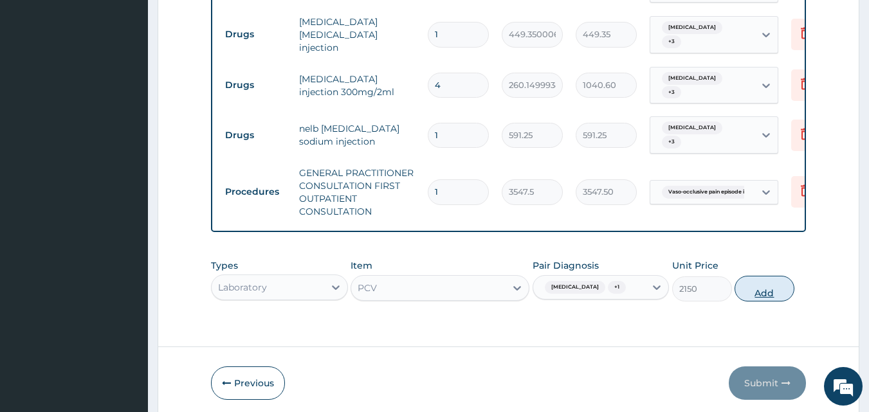
scroll to position [0, 0]
click at [747, 253] on div "Types Laboratory Item PCV Pair Diagnosis Sepsis + 1 Unit Price 2150 Add" at bounding box center [509, 280] width 596 height 55
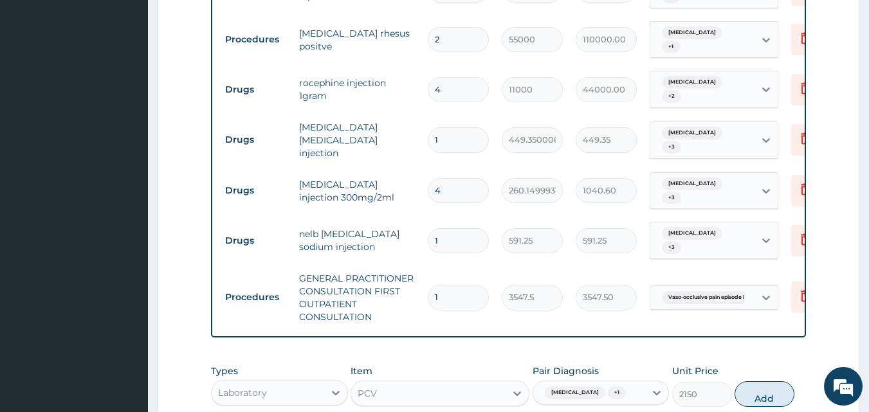
scroll to position [1243, 0]
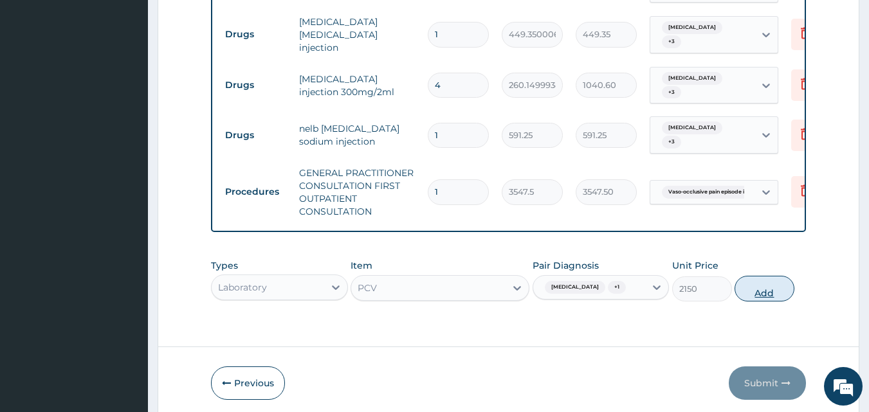
click at [766, 276] on button "Add" at bounding box center [765, 289] width 60 height 26
type input "0"
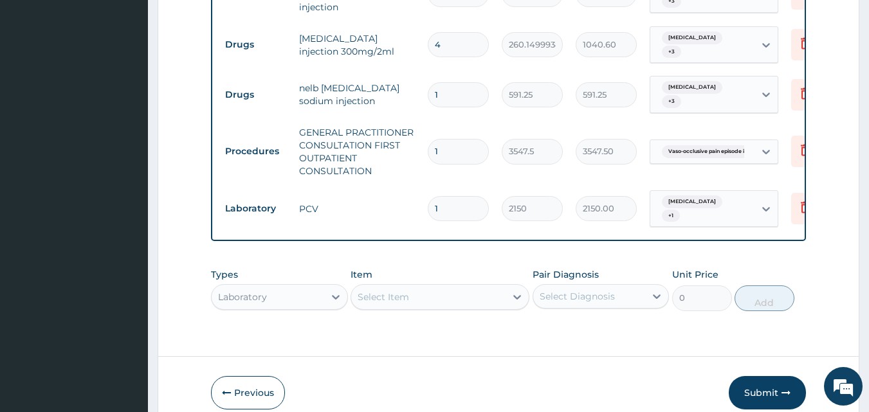
scroll to position [1288, 0]
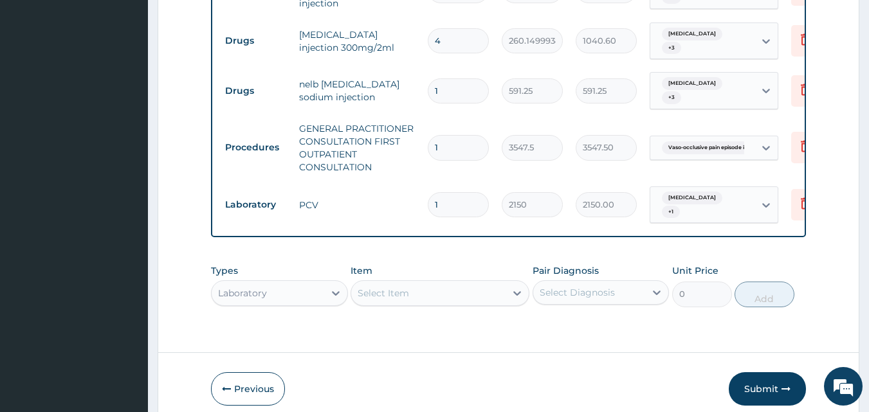
click at [383, 283] on div "Select Item" at bounding box center [428, 293] width 154 height 21
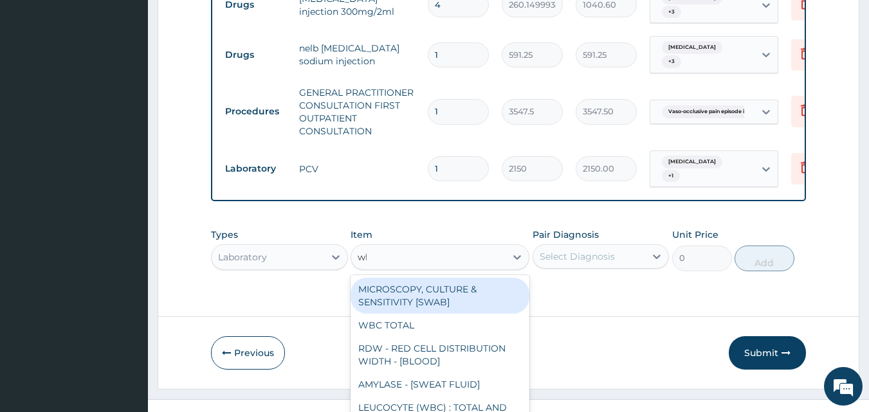
scroll to position [0, 0]
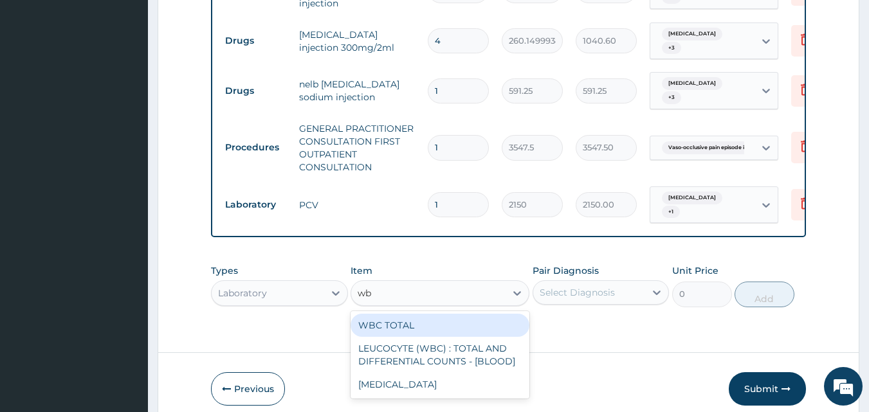
type input "wbc"
click at [456, 314] on div "WBC TOTAL" at bounding box center [440, 325] width 179 height 23
type input "3225"
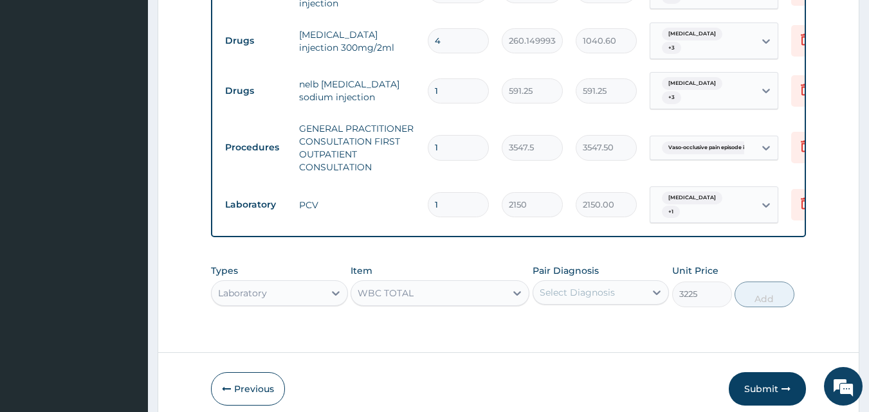
click at [587, 264] on div "Pair Diagnosis Select Diagnosis" at bounding box center [601, 285] width 137 height 42
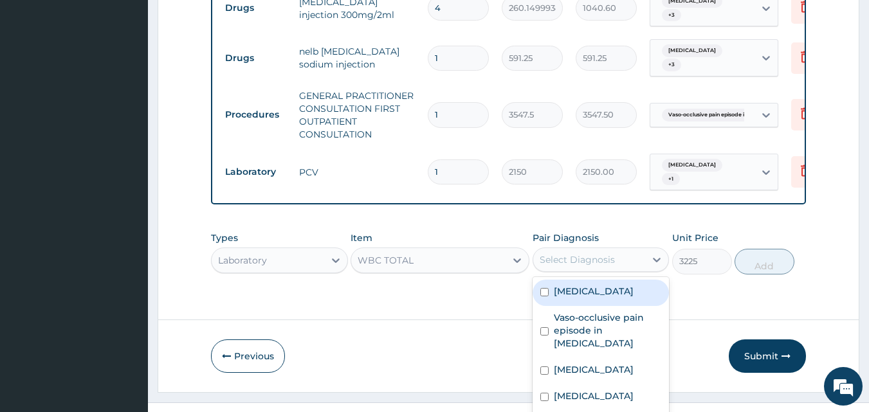
scroll to position [35, 0]
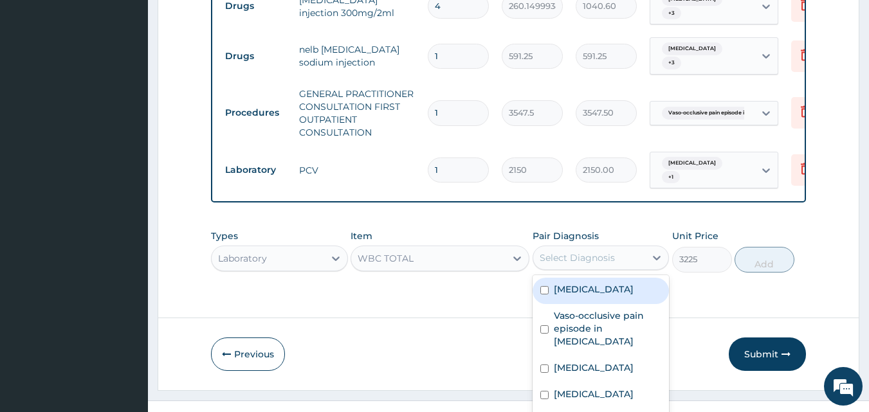
click at [585, 278] on div "[MEDICAL_DATA]" at bounding box center [601, 291] width 137 height 26
checkbox input "true"
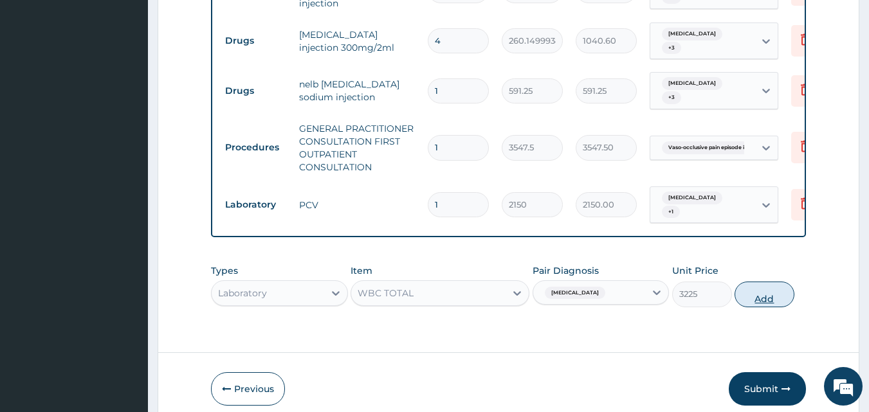
click at [755, 282] on button "Add" at bounding box center [765, 295] width 60 height 26
type input "0"
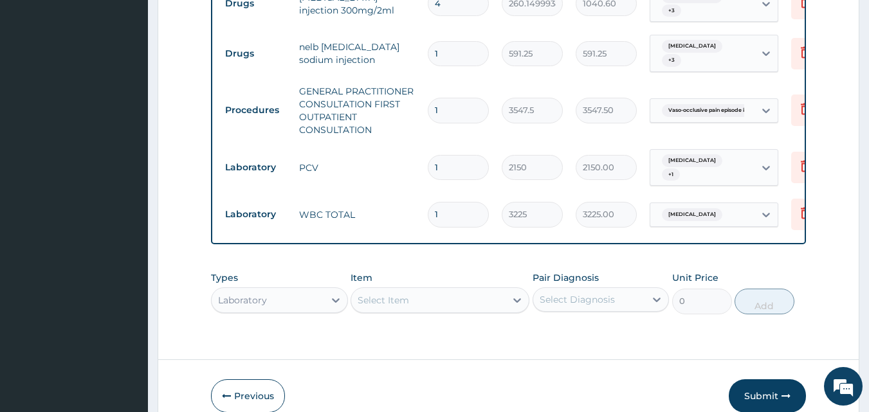
scroll to position [1332, 0]
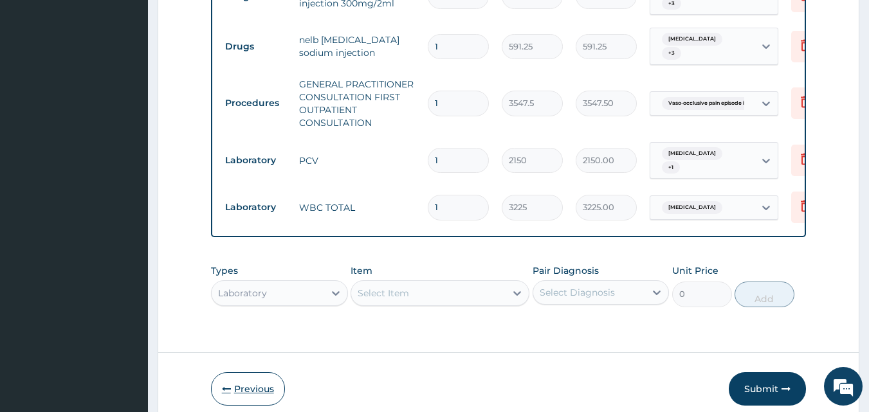
click at [264, 372] on button "Previous" at bounding box center [248, 388] width 74 height 33
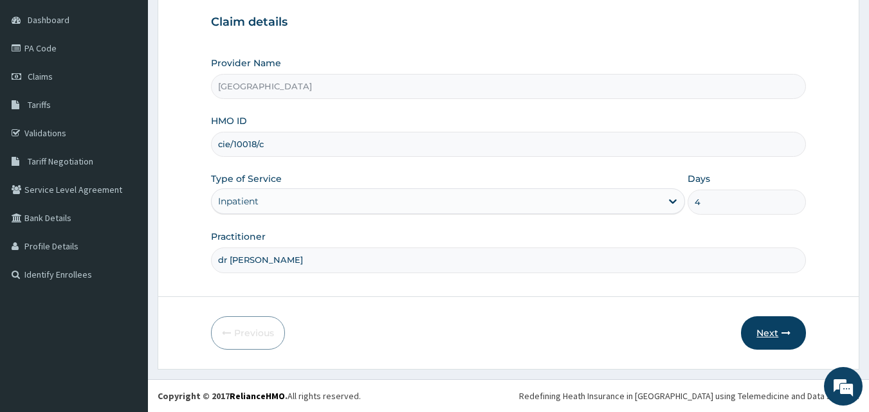
click at [787, 321] on button "Next" at bounding box center [773, 332] width 65 height 33
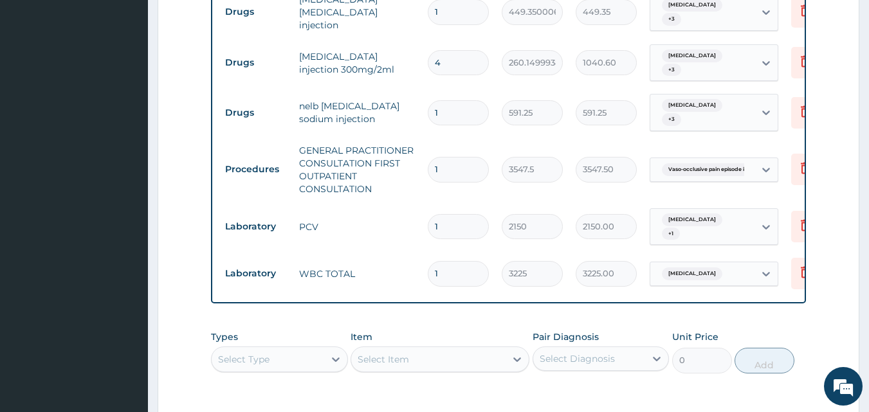
scroll to position [1332, 0]
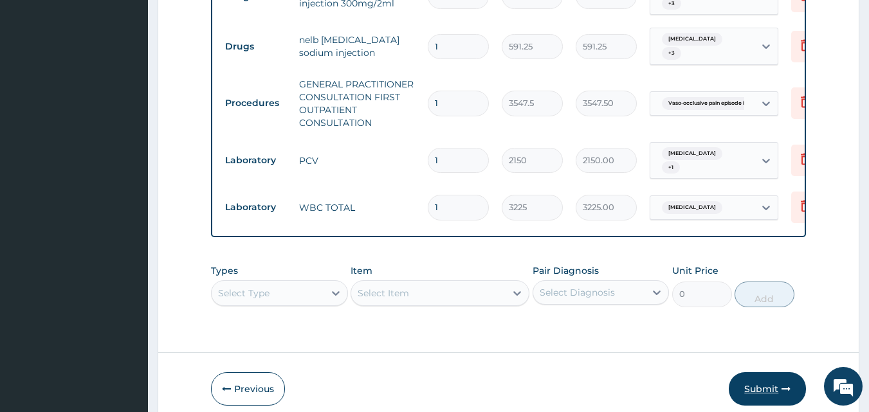
click at [751, 372] on button "Submit" at bounding box center [767, 388] width 77 height 33
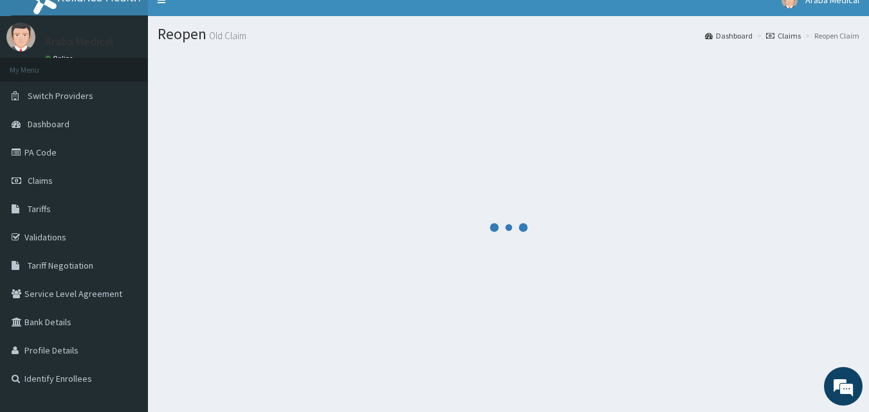
scroll to position [0, 0]
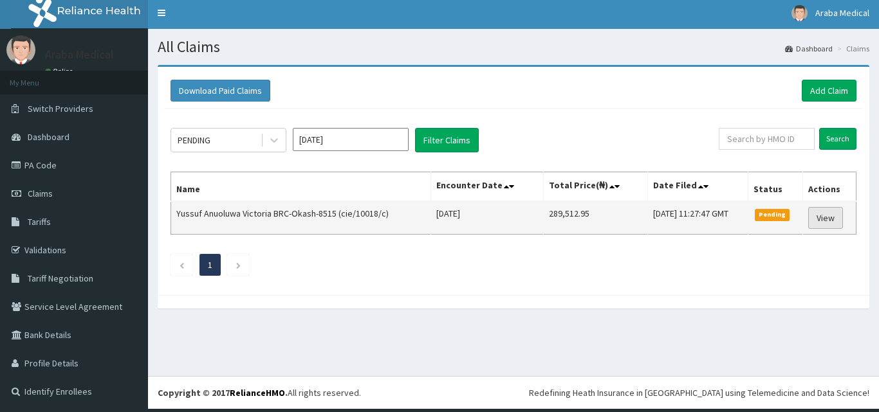
click at [814, 220] on link "View" at bounding box center [825, 218] width 35 height 22
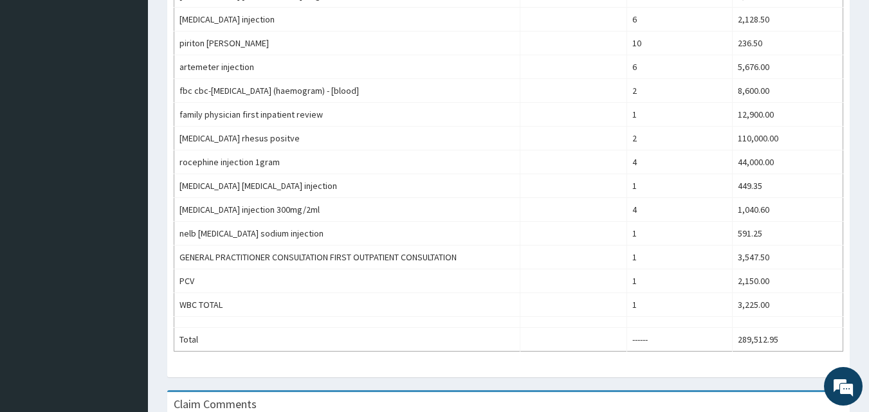
scroll to position [801, 0]
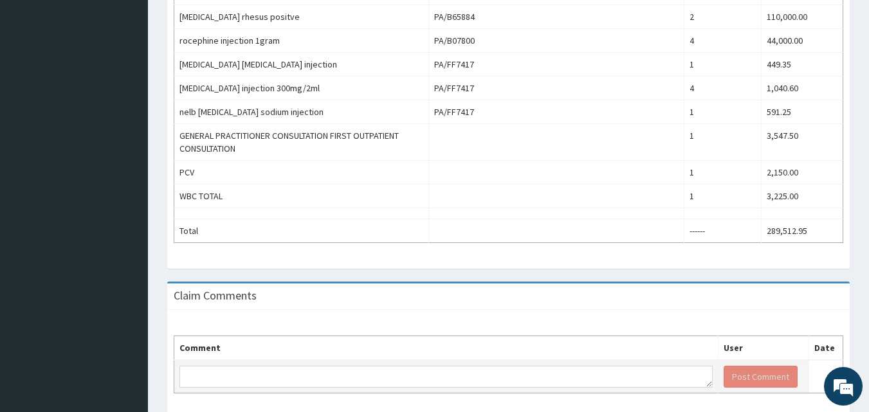
click at [253, 360] on td at bounding box center [446, 376] width 544 height 33
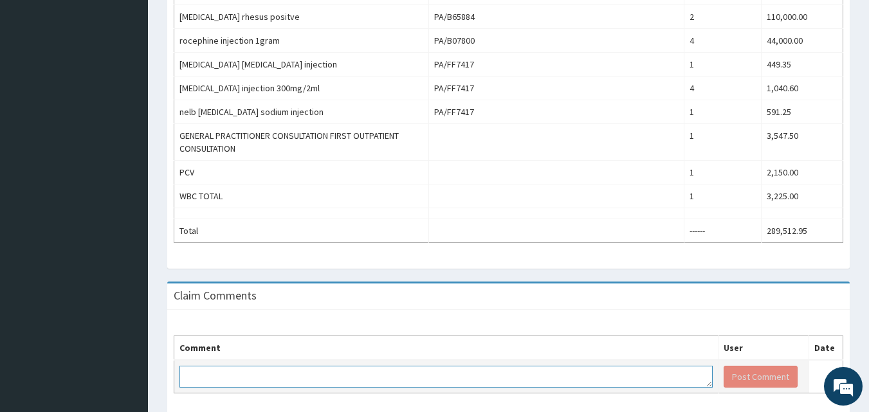
click at [268, 366] on textarea at bounding box center [445, 377] width 533 height 22
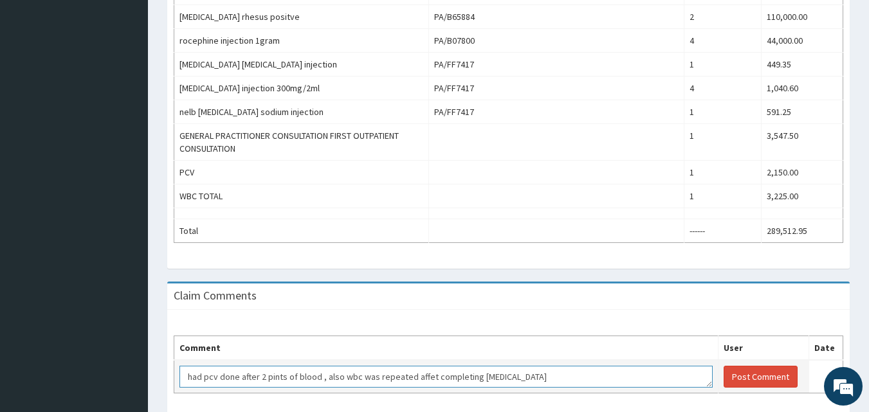
click at [188, 366] on textarea "had pcv done after 2 pints of blood , also wbc was repeated affet completing [M…" at bounding box center [445, 377] width 533 height 22
click at [647, 366] on textarea "FBC DONE BEFORE ADMISSION, FBC REPEATED AFTER 4 VIALS OF [MEDICAL_DATA] THEN SW…" at bounding box center [445, 377] width 533 height 22
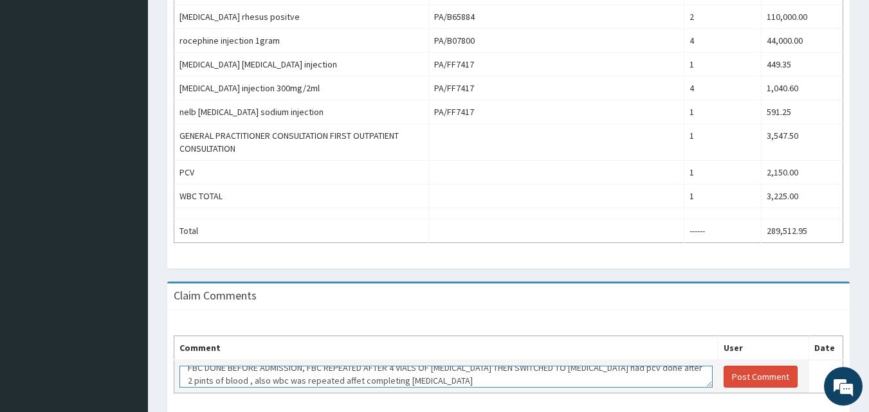
click at [352, 366] on textarea "FBC DONE BEFORE ADMISSION, FBC REPEATED AFTER 4 VIALS OF [MEDICAL_DATA] THEN SW…" at bounding box center [445, 377] width 533 height 22
click at [349, 366] on textarea "FBC DONE BEFORE ADMISSION, FBC REPEATED AFTER 4 VIALS OF [MEDICAL_DATA] THEN SW…" at bounding box center [445, 377] width 533 height 22
click at [464, 366] on textarea "FBC DONE BEFORE ADMISSION, FBC REPEATED AFTER 4 VIALS OF [MEDICAL_DATA] THEN SW…" at bounding box center [445, 377] width 533 height 22
type textarea "FBC DONE BEFORE ADMISSION, FBC REPEATED AFTER 4 VIALS OF [MEDICAL_DATA] THEN SW…"
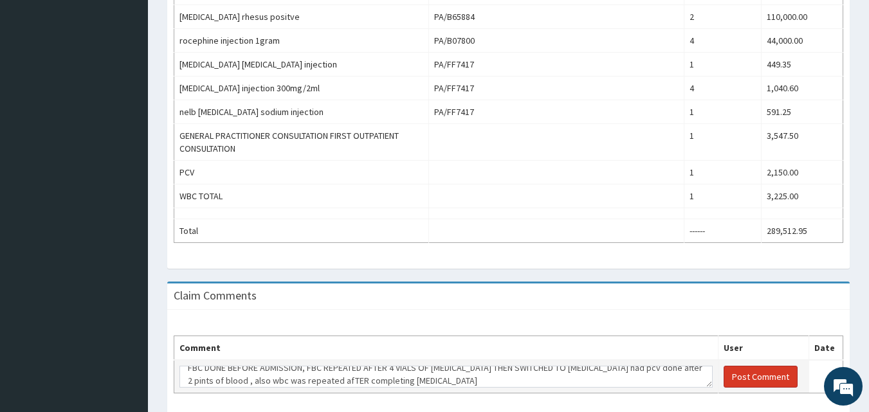
click at [773, 366] on button "Post Comment" at bounding box center [761, 377] width 74 height 22
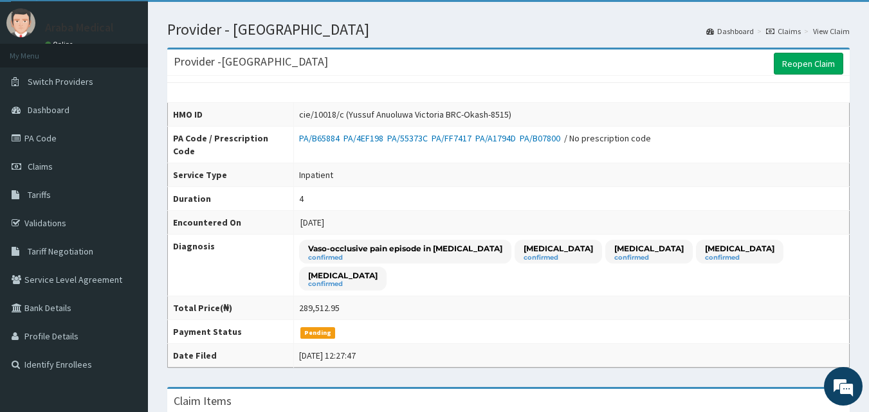
scroll to position [0, 0]
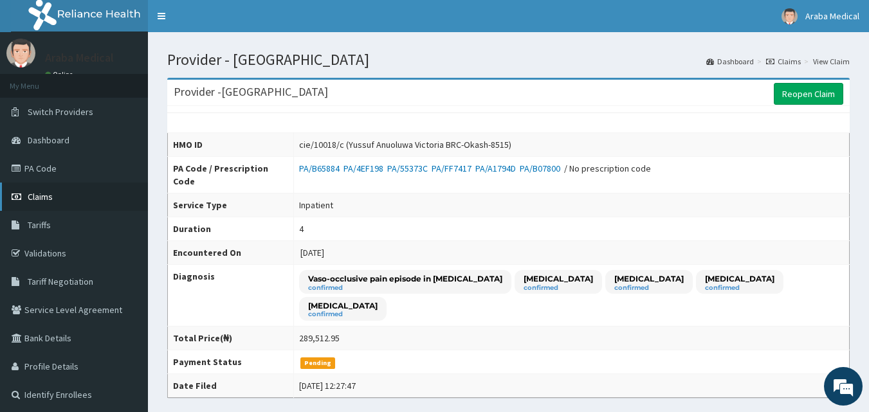
click at [70, 196] on link "Claims" at bounding box center [74, 197] width 148 height 28
